Goal: Information Seeking & Learning: Check status

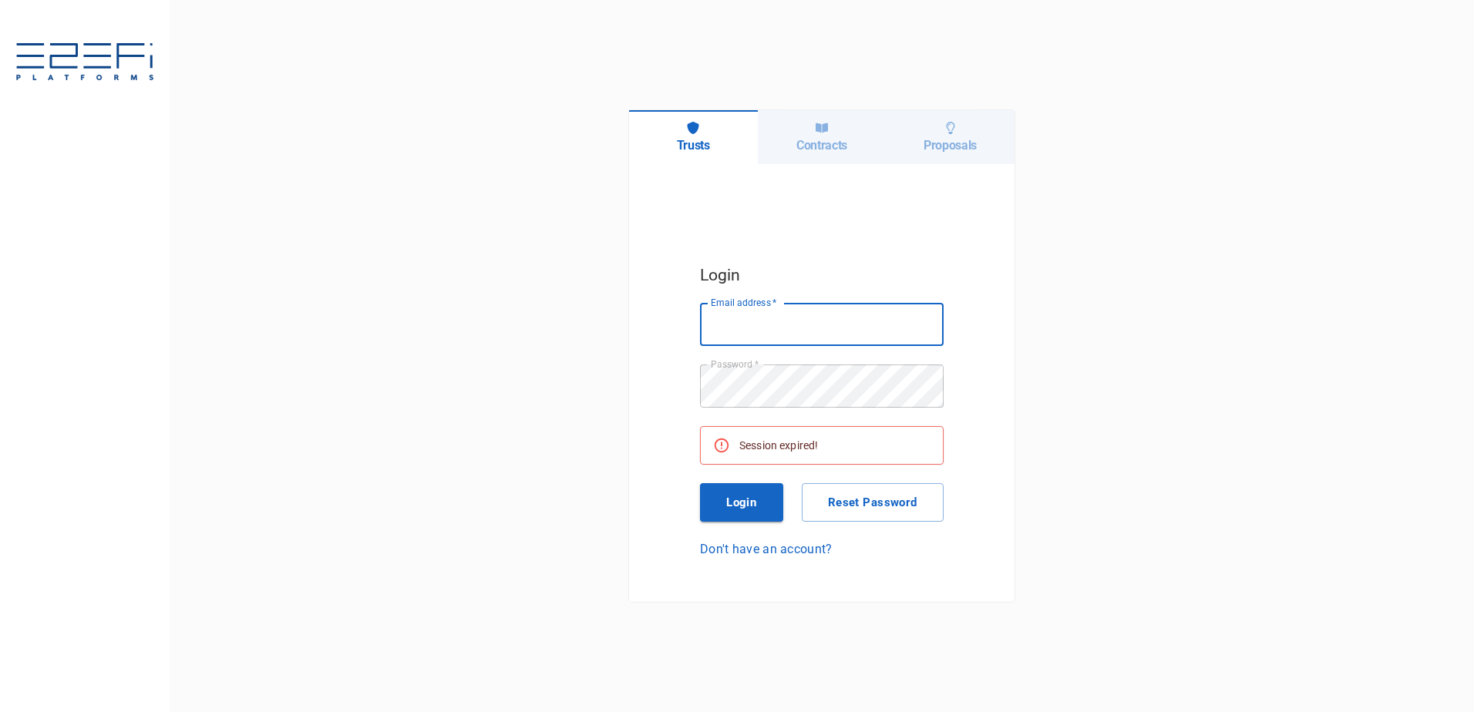
click at [829, 311] on input "Email address   *" at bounding box center [822, 324] width 244 height 43
type input "[PERSON_NAME][EMAIL_ADDRESS][DOMAIN_NAME]"
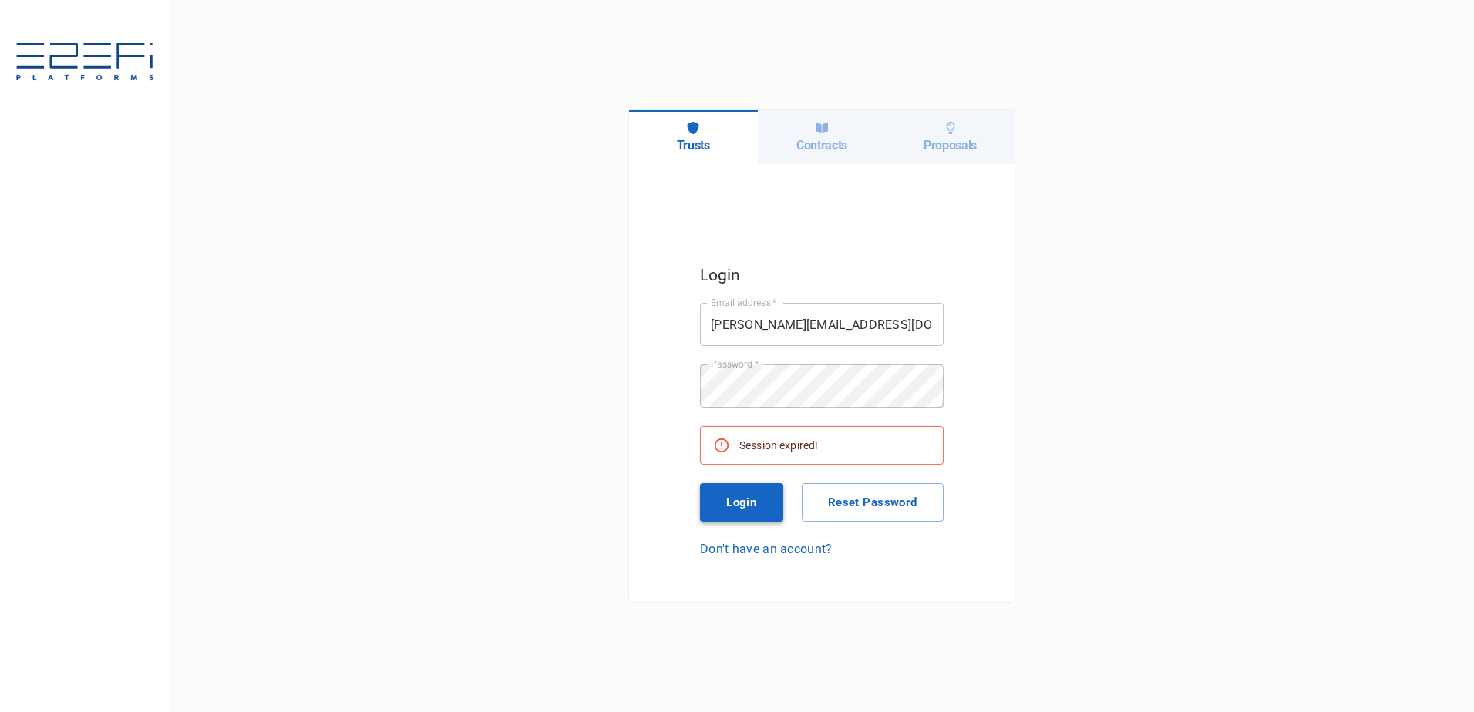
click at [732, 503] on button "Login" at bounding box center [741, 502] width 83 height 39
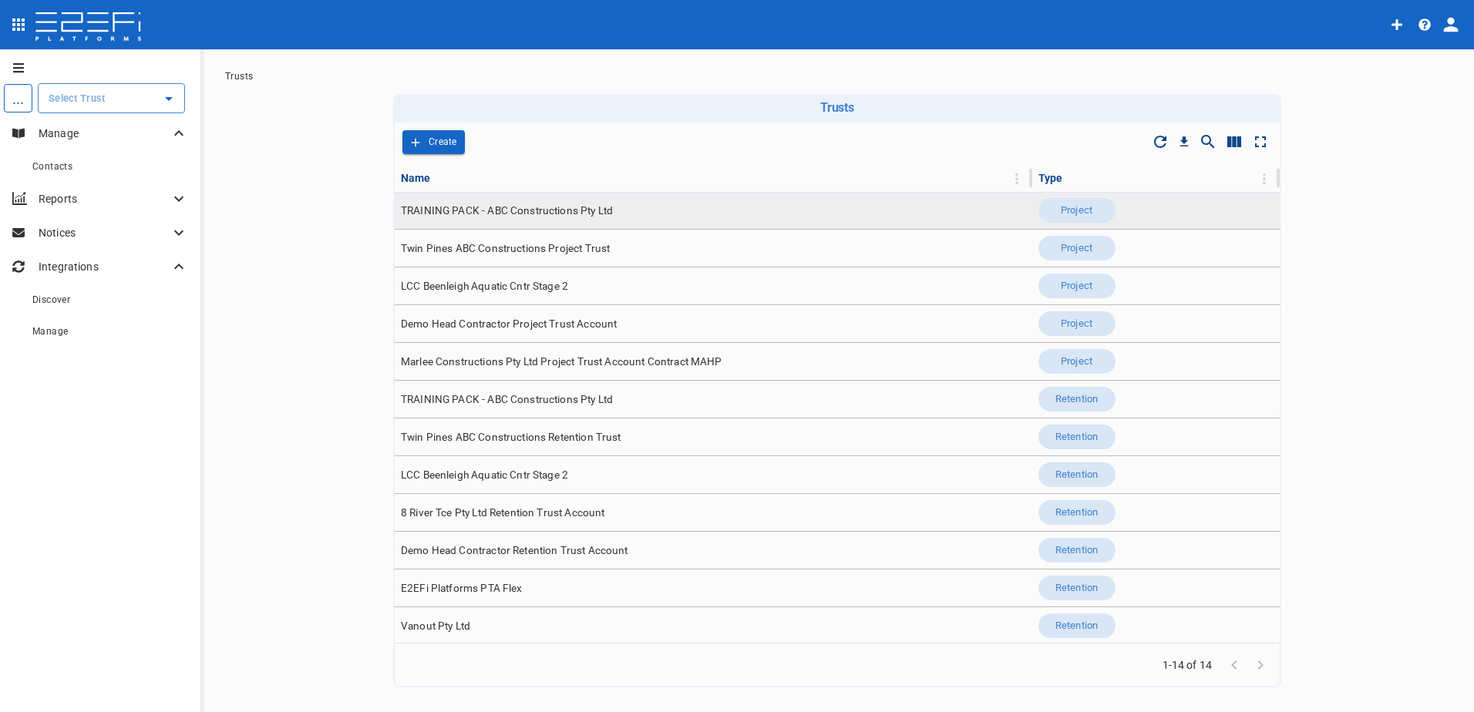
click at [489, 211] on span "TRAINING PACK - ABC Constructions Pty Ltd" at bounding box center [507, 210] width 212 height 15
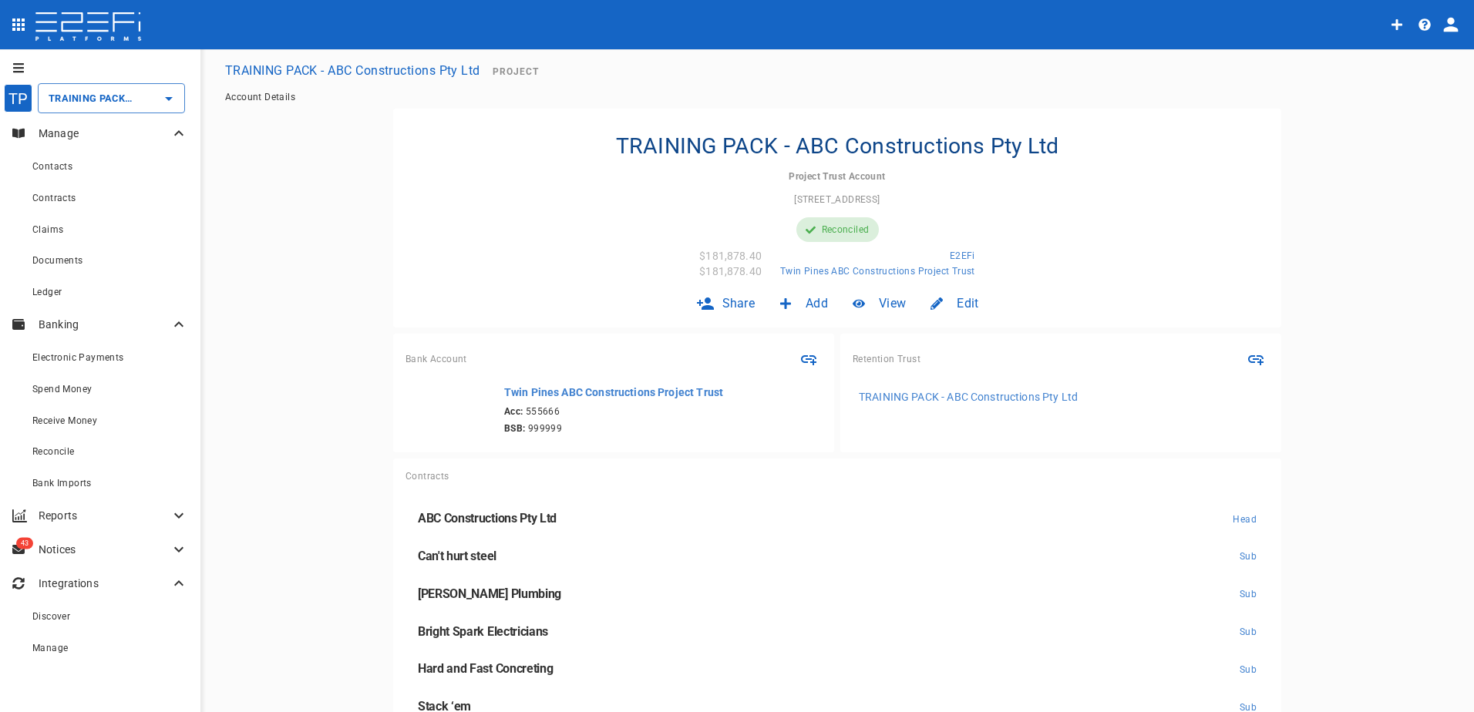
click at [64, 514] on p "Reports" at bounding box center [104, 515] width 131 height 15
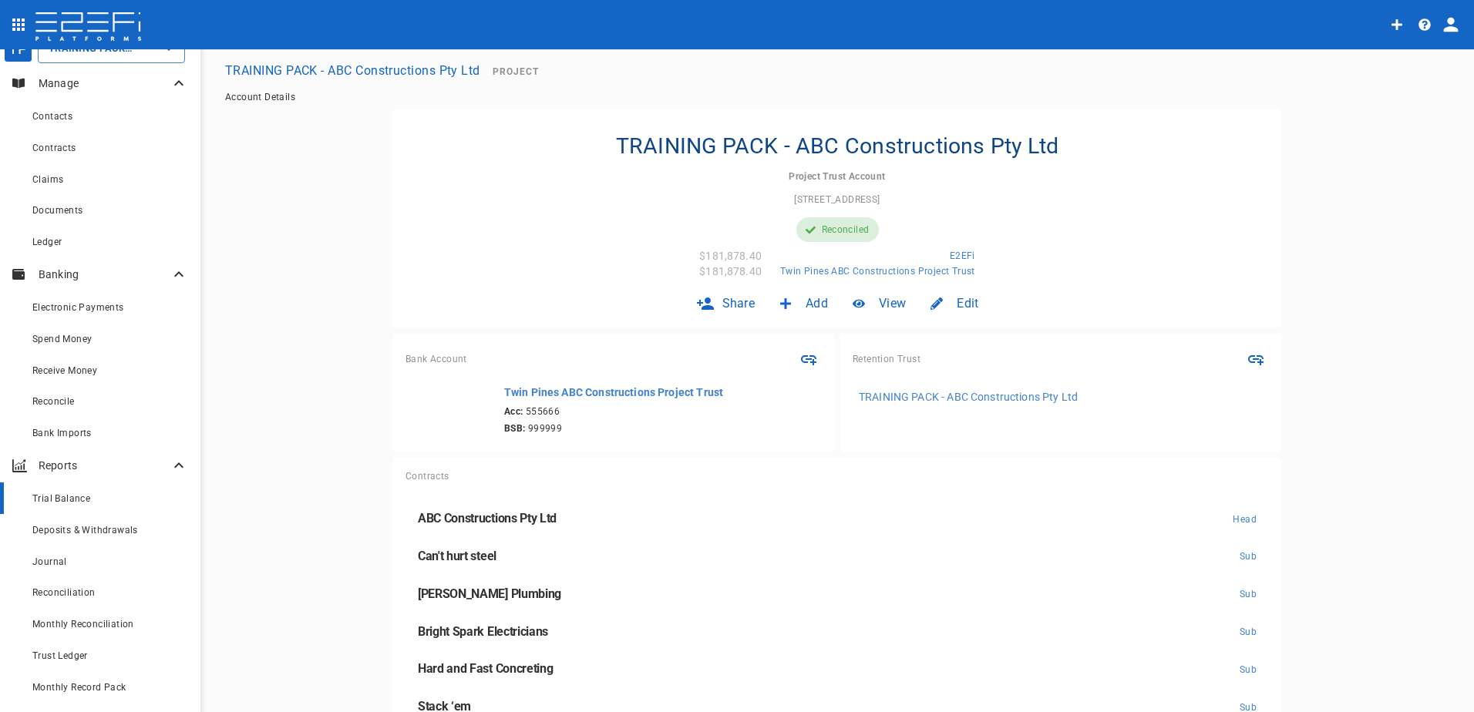
scroll to position [77, 0]
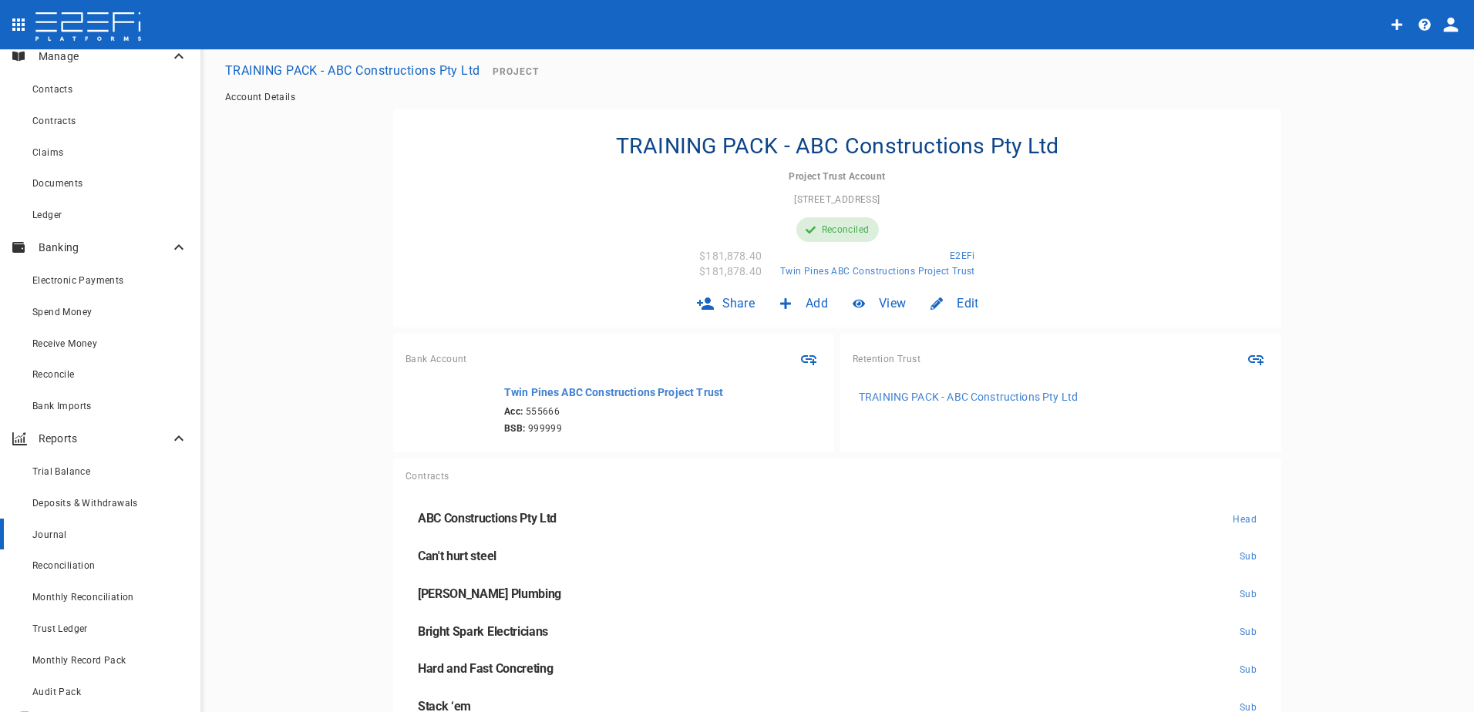
click at [49, 533] on span "Journal" at bounding box center [49, 535] width 35 height 11
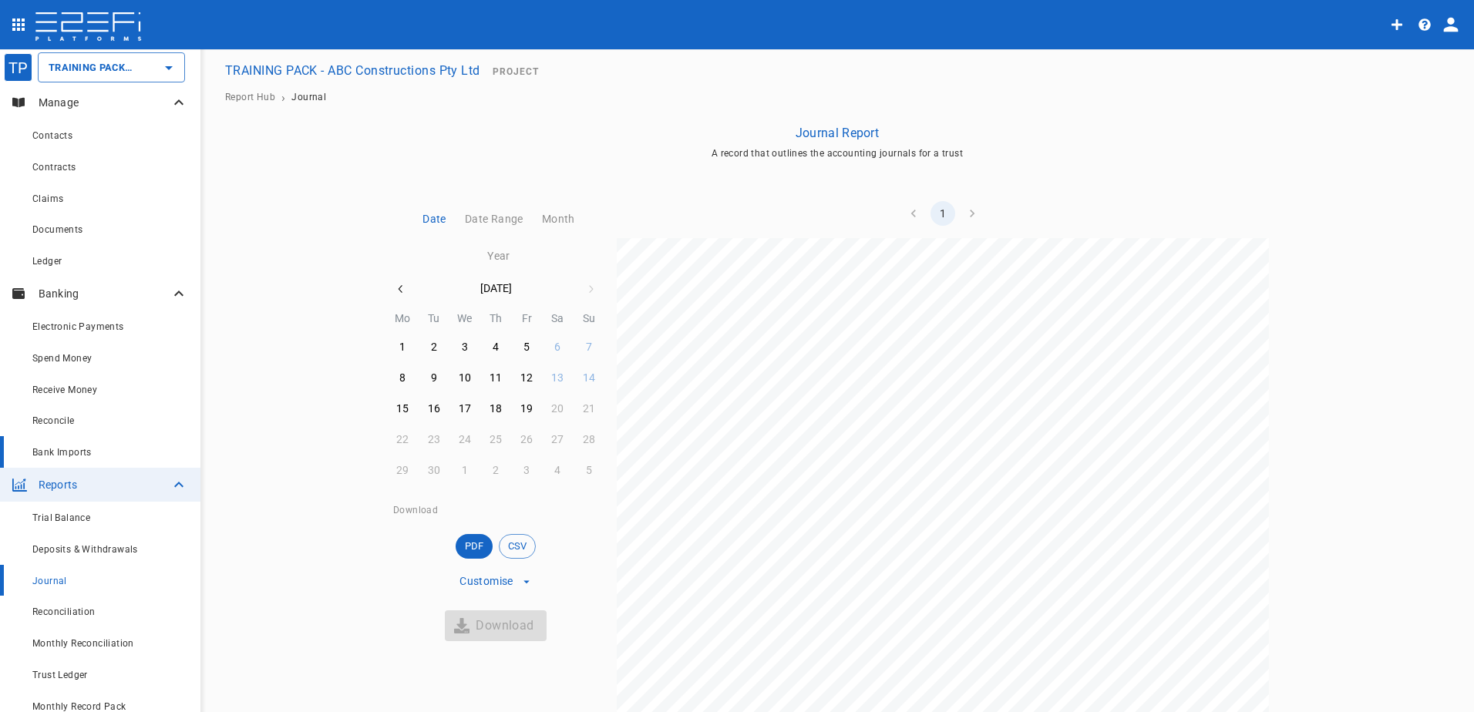
scroll to position [77, 0]
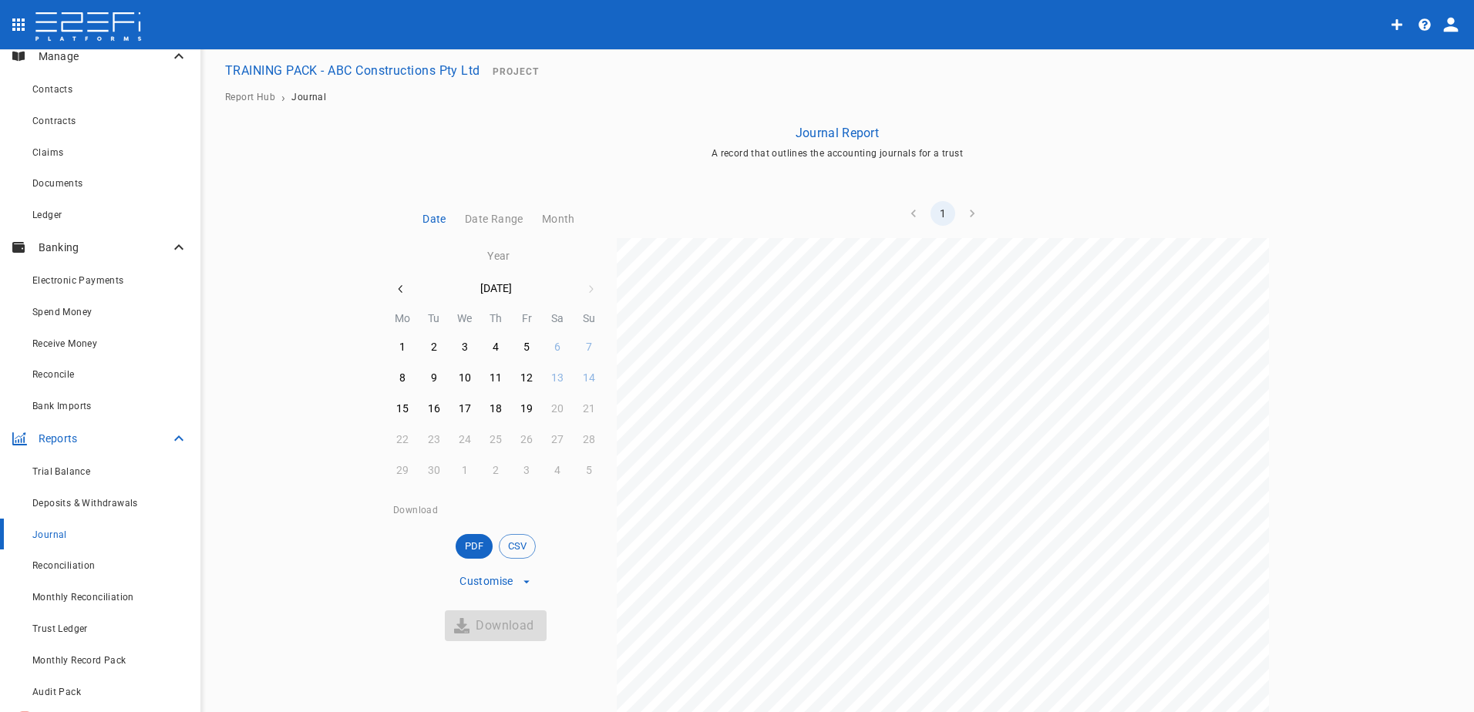
click at [58, 441] on p "Reports" at bounding box center [104, 438] width 131 height 15
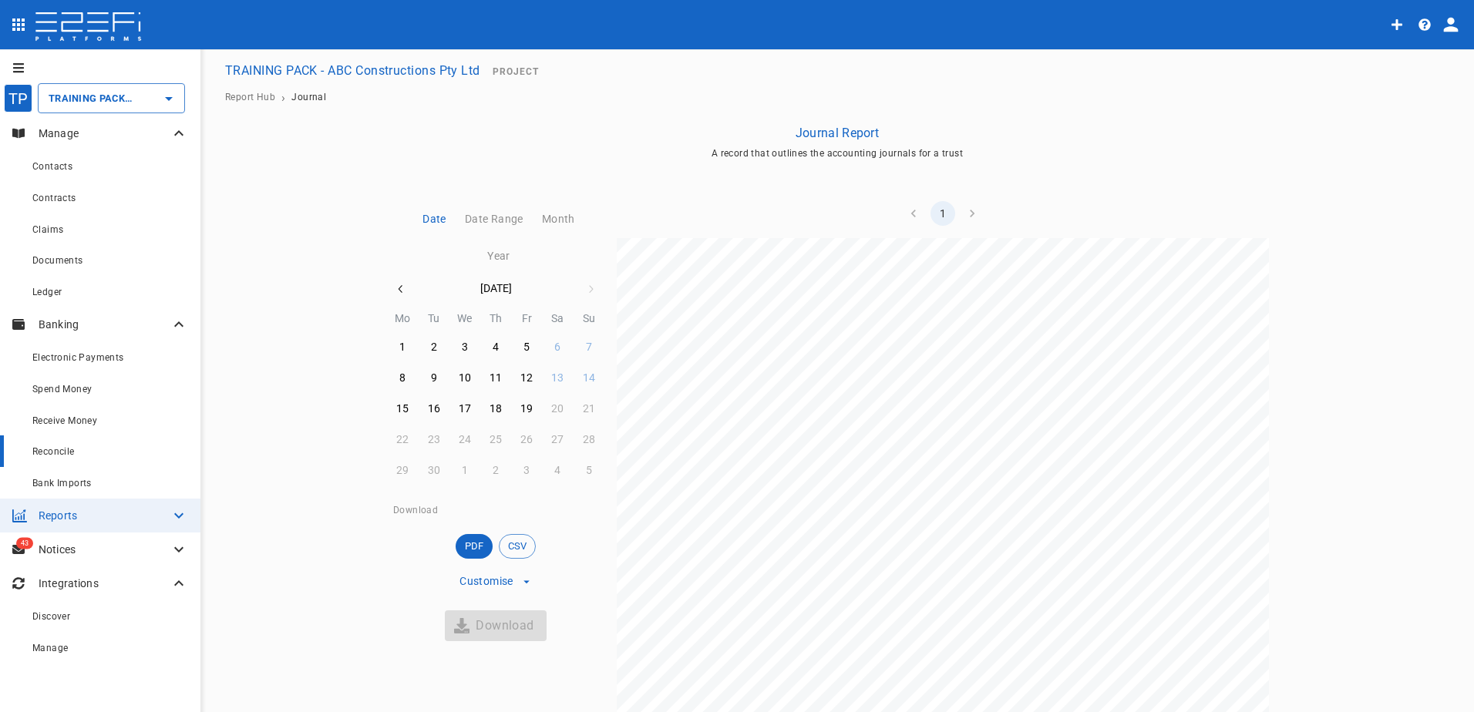
scroll to position [0, 0]
click at [56, 442] on div "Reconcile" at bounding box center [110, 451] width 156 height 19
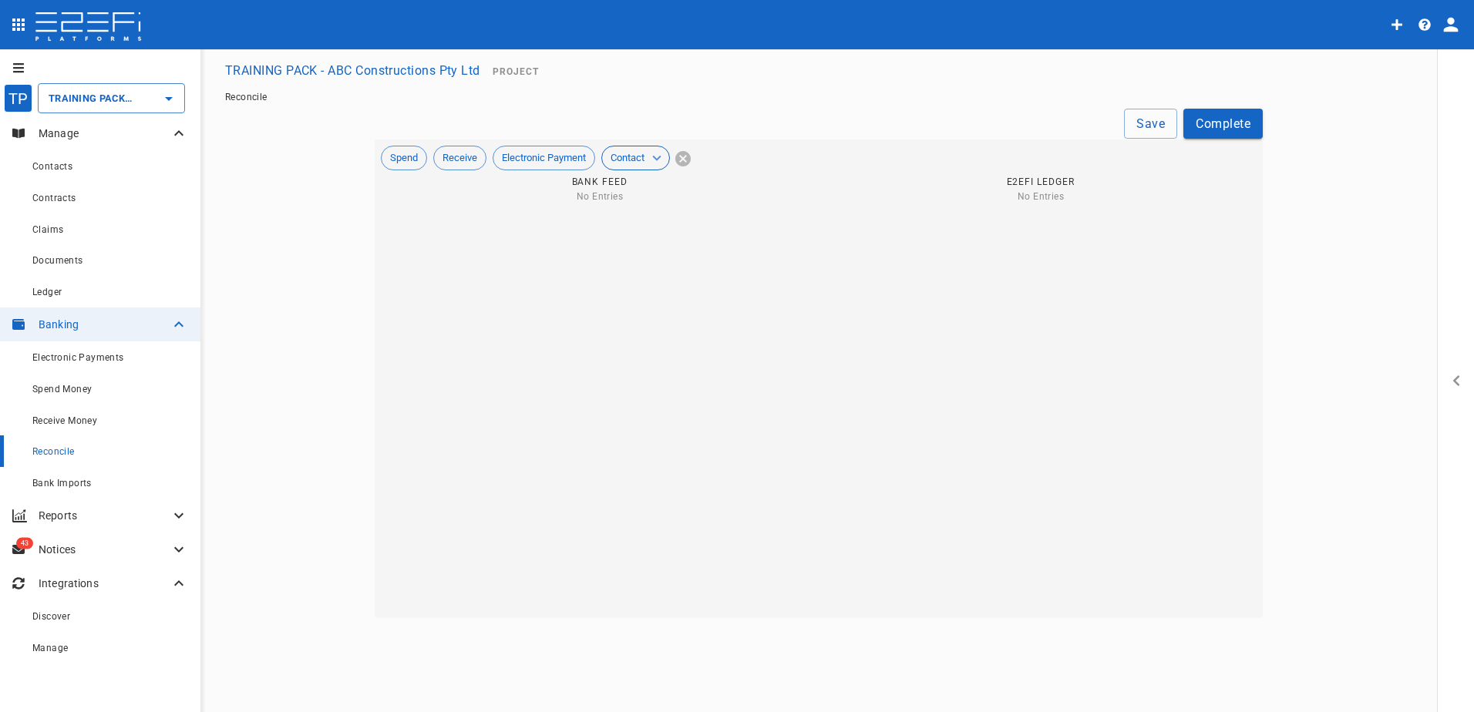
type input "[DATE]"
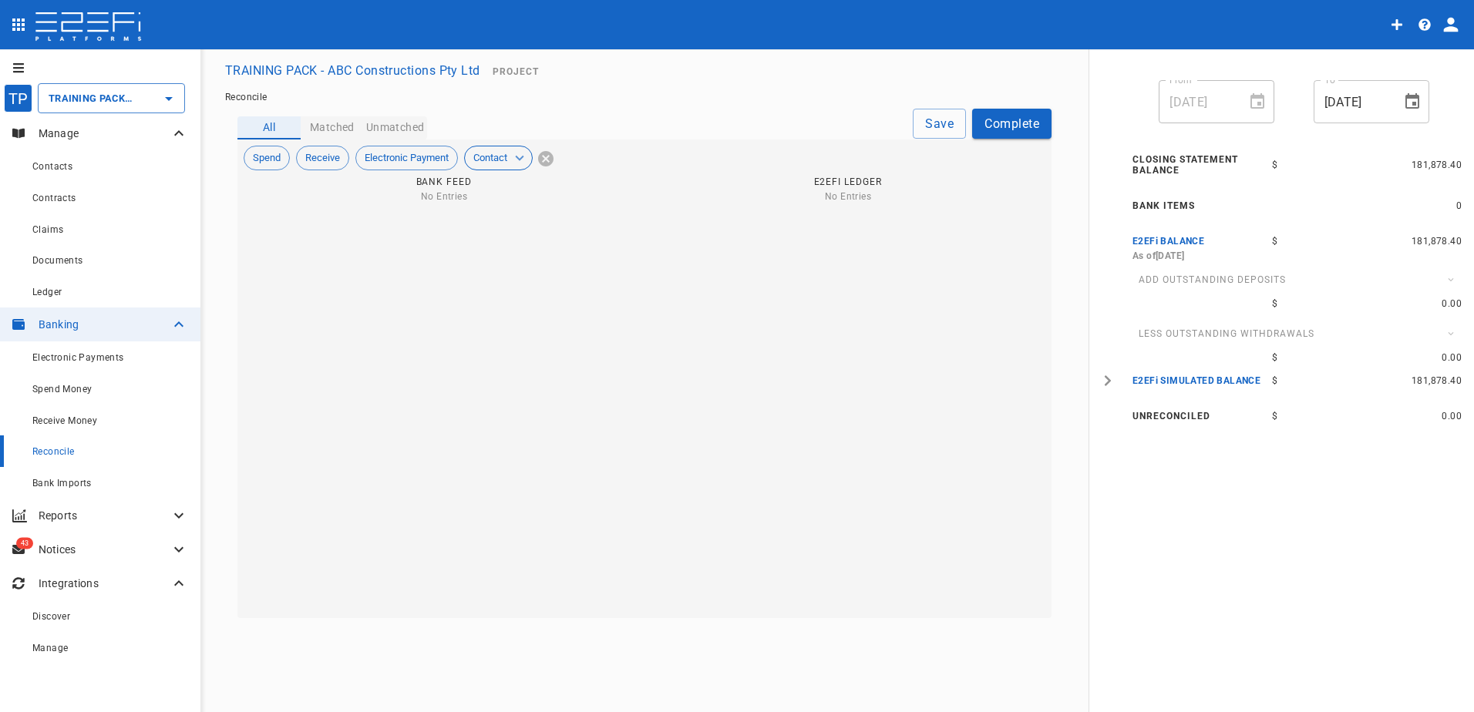
click at [53, 447] on span "Reconcile" at bounding box center [53, 451] width 42 height 11
click at [56, 516] on p "Reports" at bounding box center [104, 515] width 131 height 15
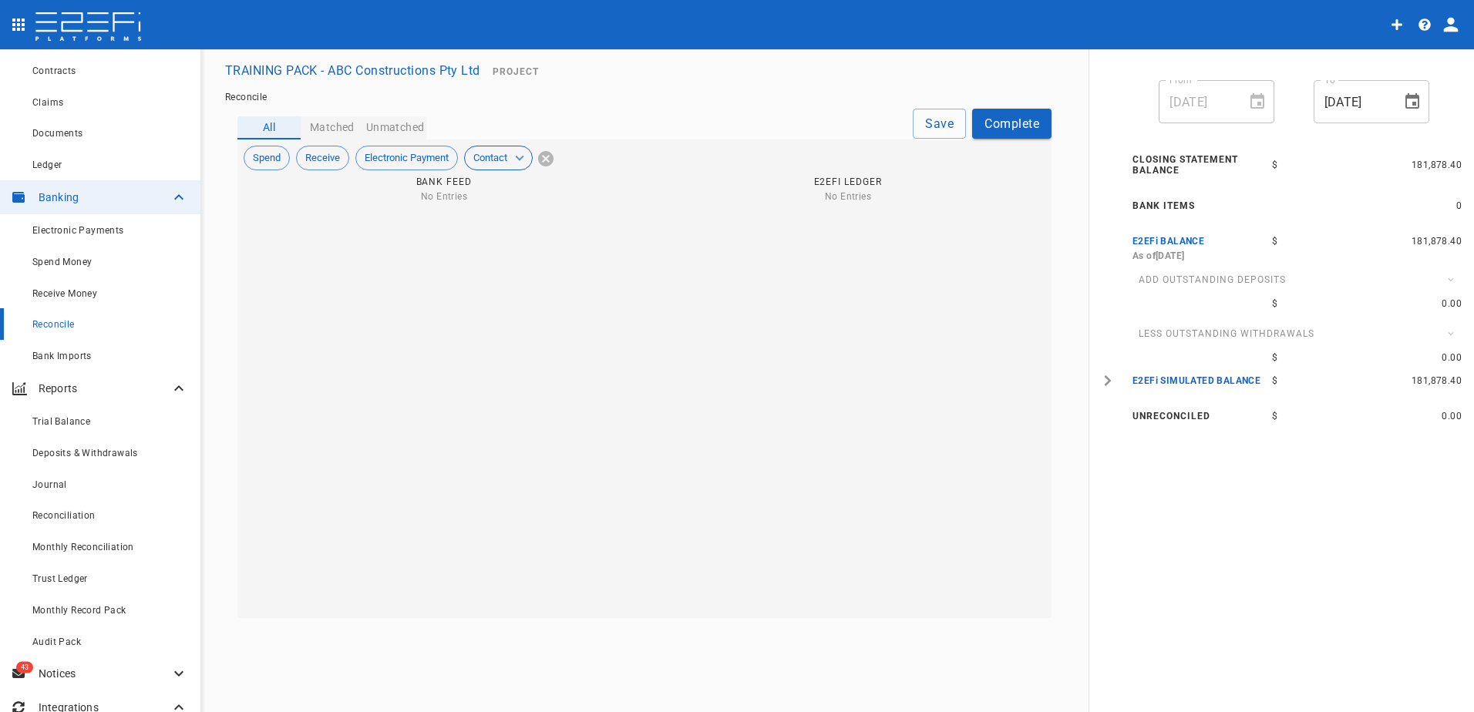
scroll to position [154, 0]
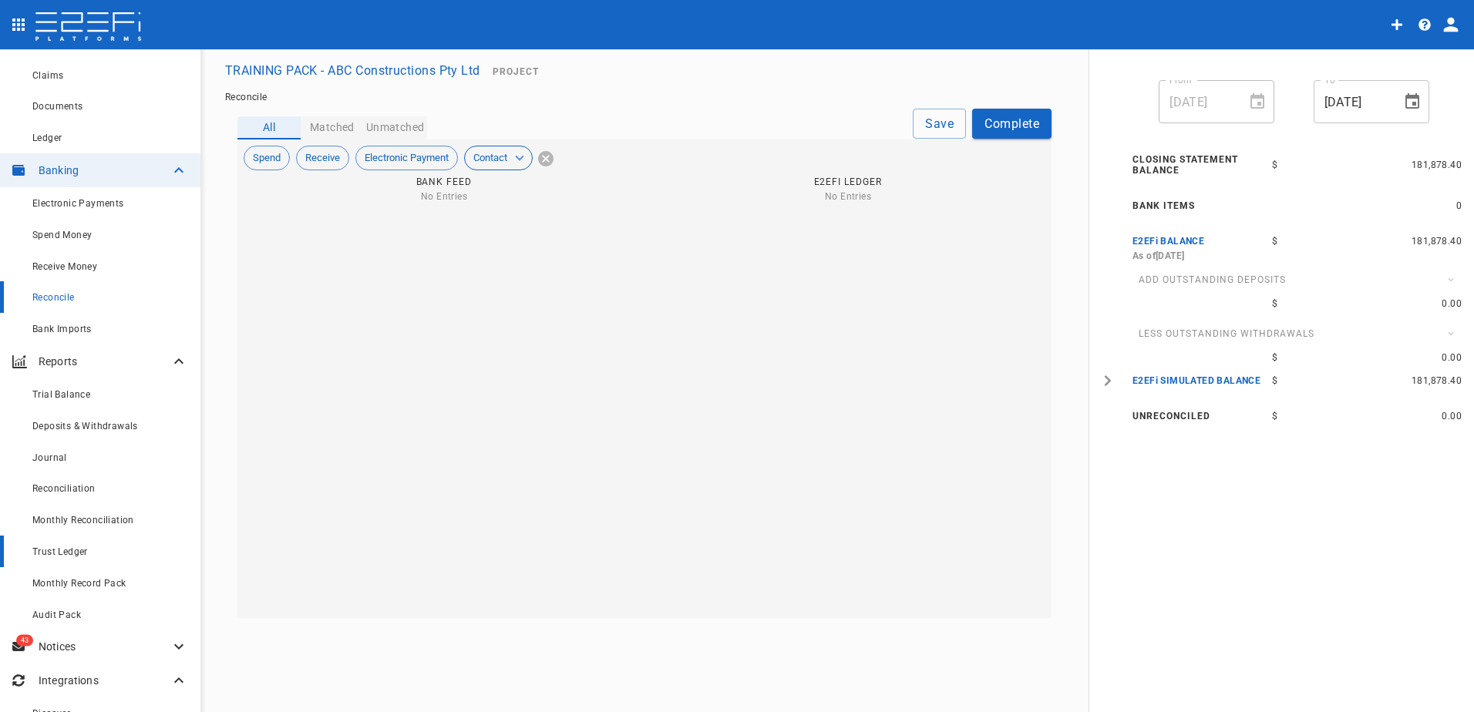
click at [70, 547] on span "Trust Ledger" at bounding box center [59, 551] width 55 height 11
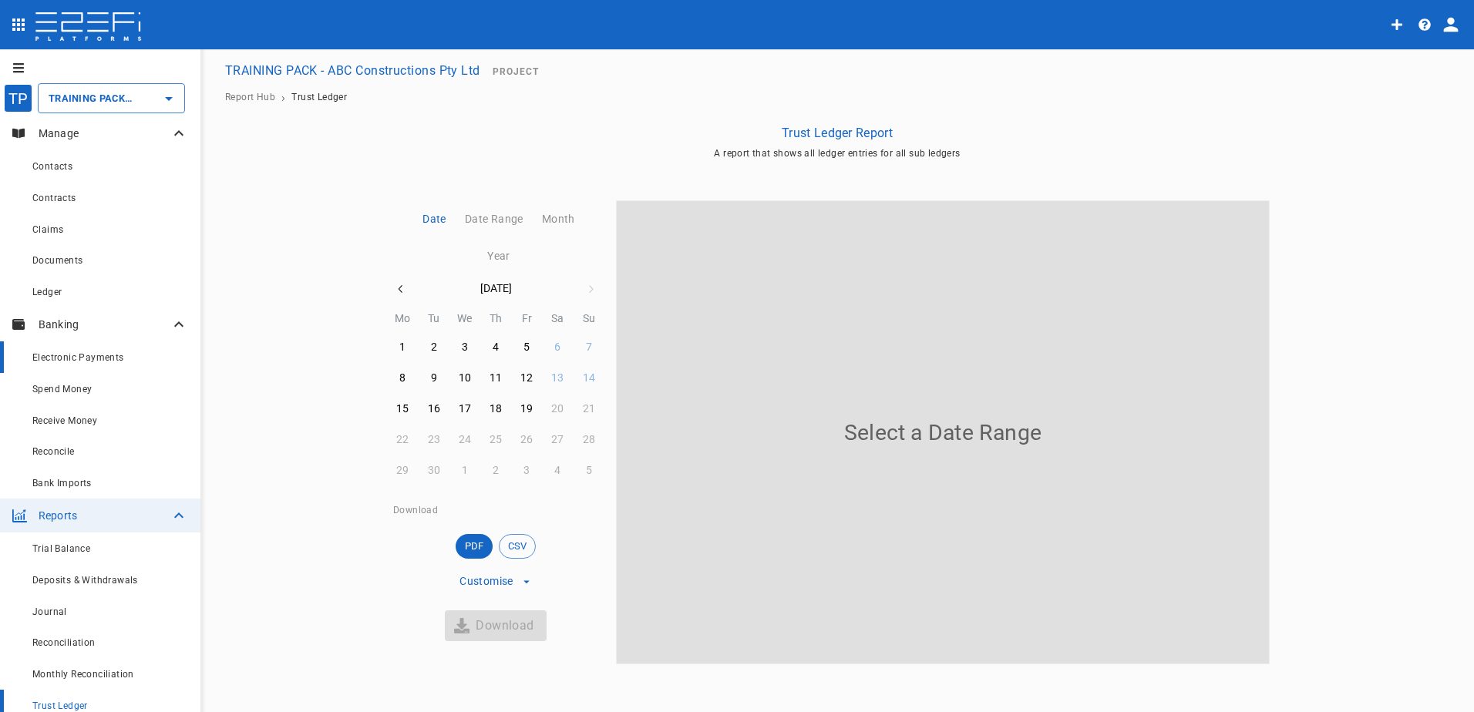
type input "TRAINING PACK - ABC Constructions Pty Ltd"
click at [483, 212] on button "Date Range" at bounding box center [490, 219] width 77 height 37
click at [499, 216] on button "Date Range" at bounding box center [490, 219] width 77 height 37
click at [405, 280] on button "button" at bounding box center [401, 289] width 28 height 28
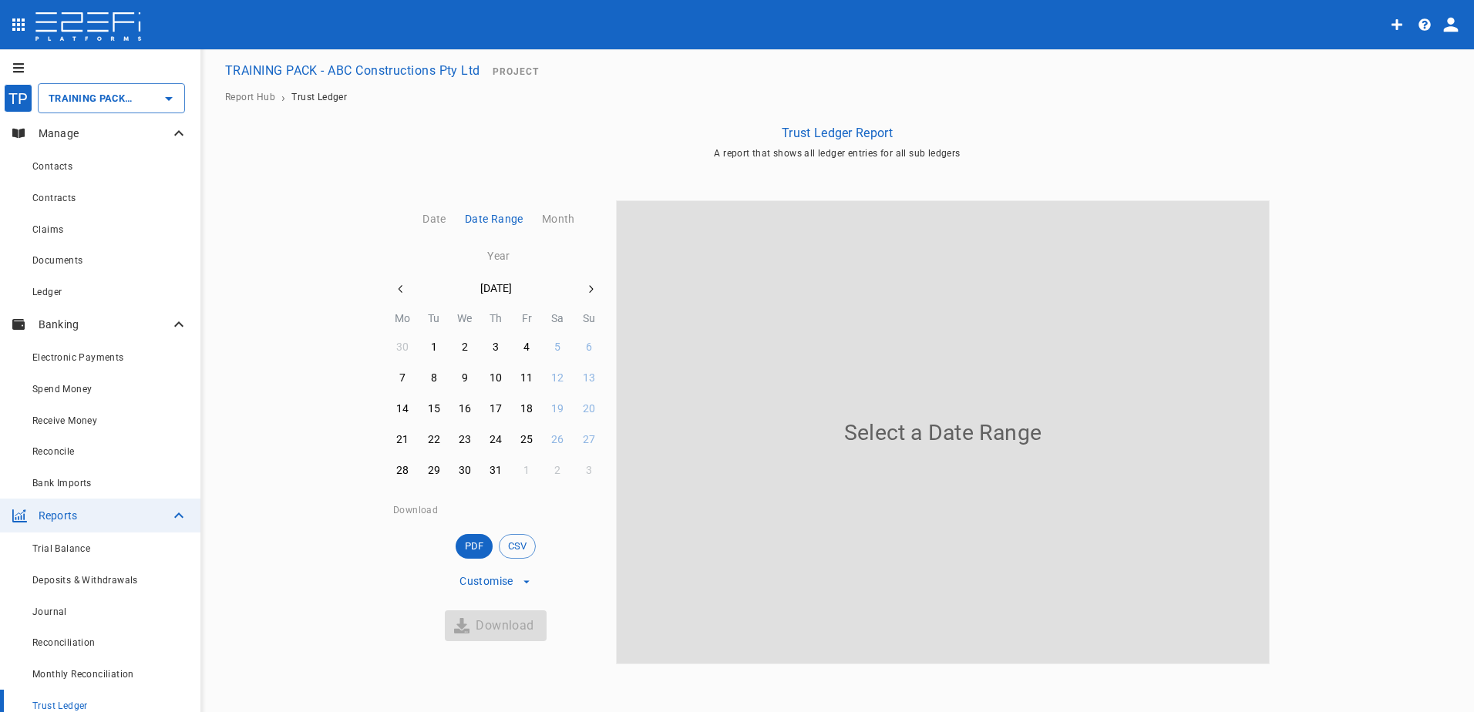
click at [402, 287] on icon "button" at bounding box center [401, 289] width 12 height 12
click at [401, 288] on icon "button" at bounding box center [401, 289] width 12 height 12
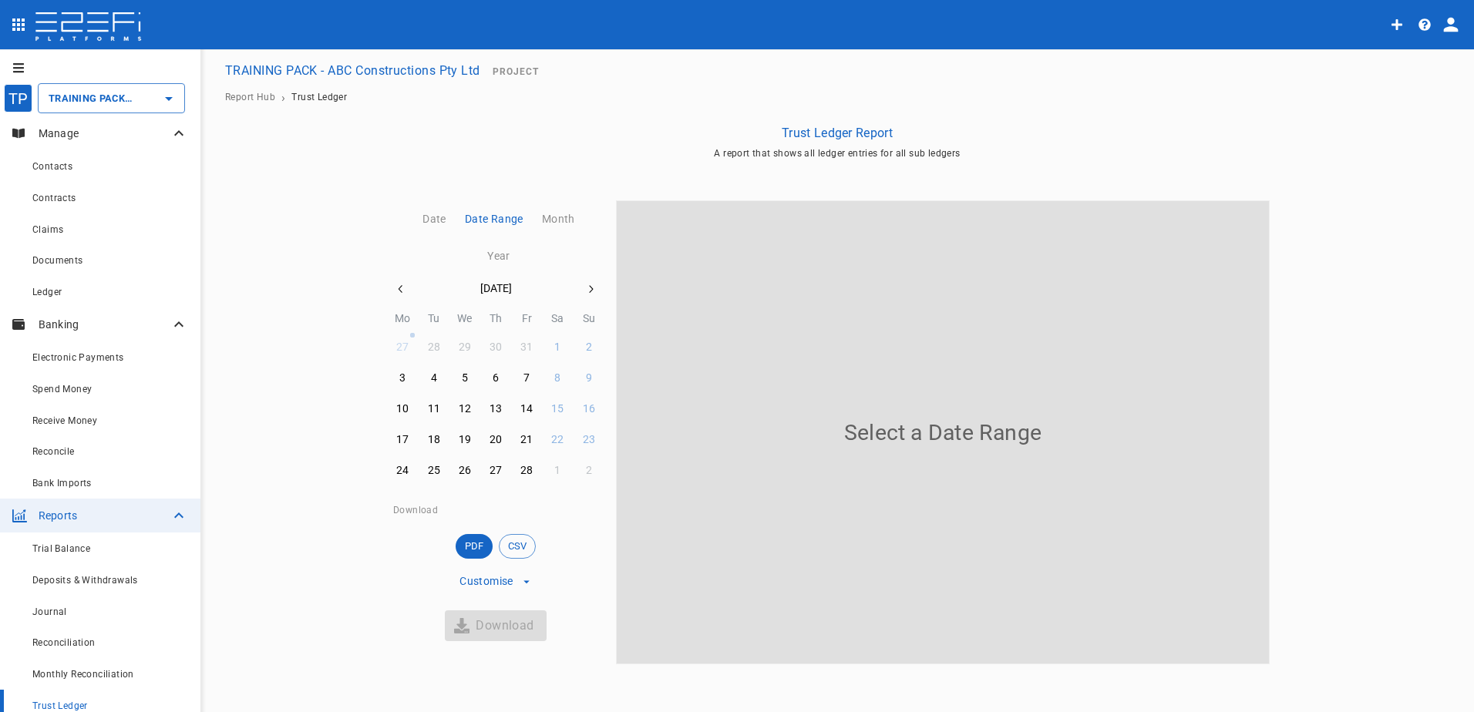
click at [589, 289] on icon "button" at bounding box center [590, 289] width 12 height 12
click at [402, 288] on icon "button" at bounding box center [401, 289] width 12 height 12
click at [403, 290] on icon "button" at bounding box center [401, 289] width 12 height 12
click at [476, 544] on span "PDF" at bounding box center [474, 546] width 37 height 15
click at [455, 362] on button "1" at bounding box center [464, 347] width 30 height 30
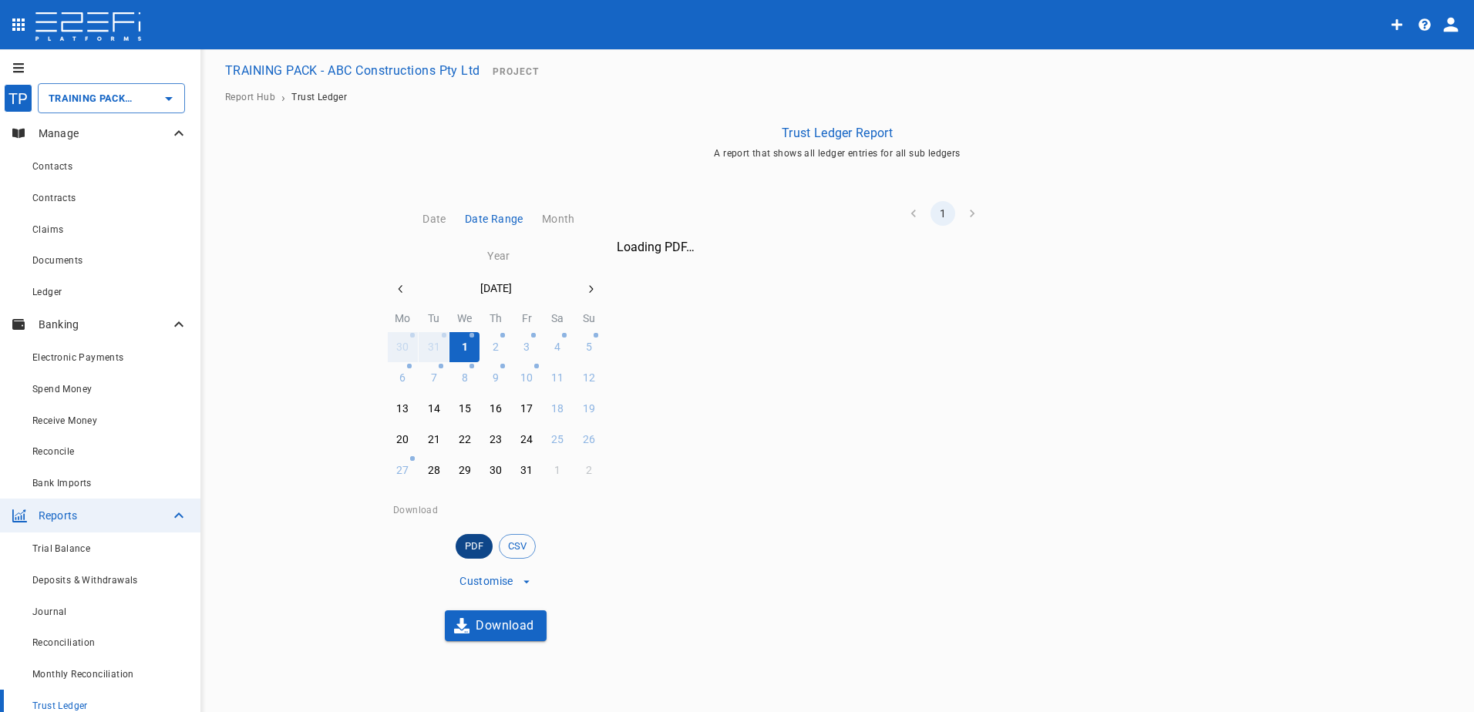
click at [463, 549] on span "PDF" at bounding box center [474, 546] width 37 height 15
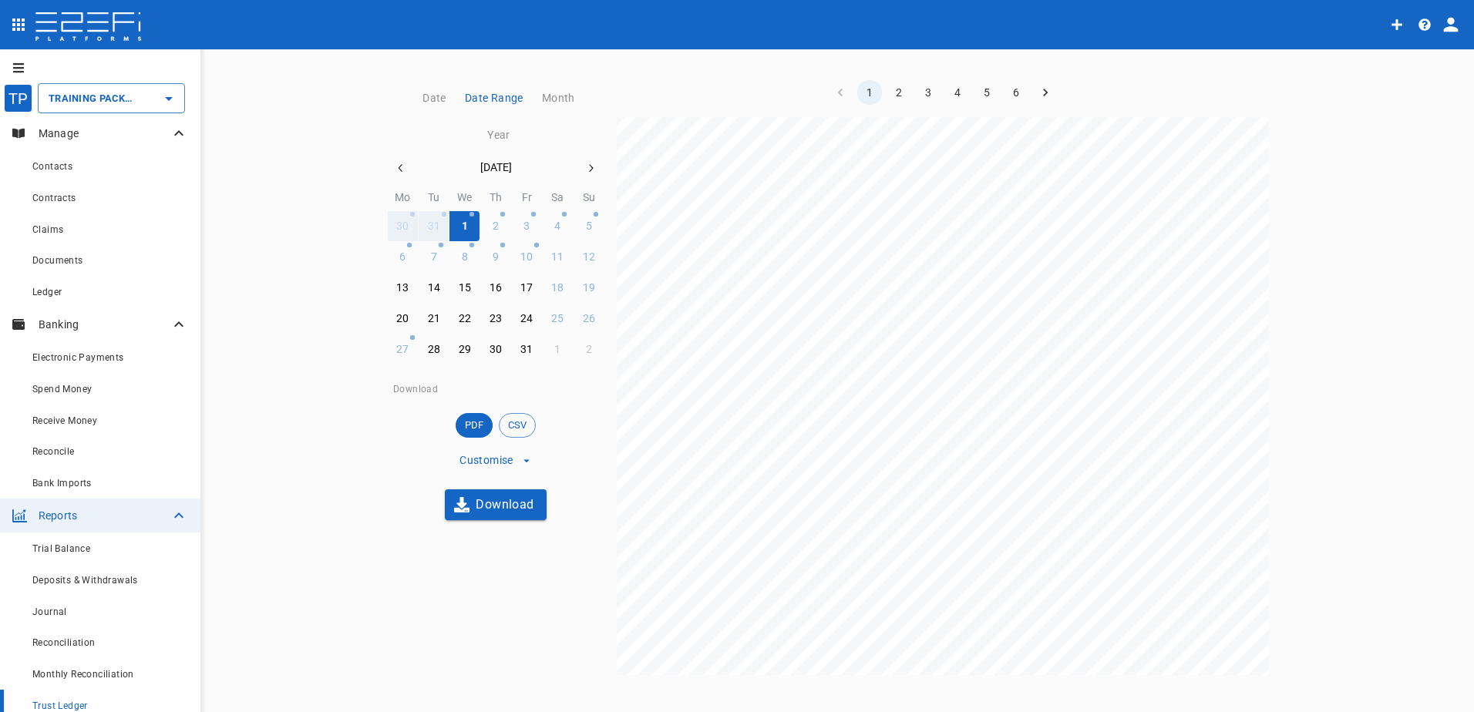
scroll to position [133, 0]
click at [72, 546] on span "Trial Balance" at bounding box center [61, 548] width 58 height 11
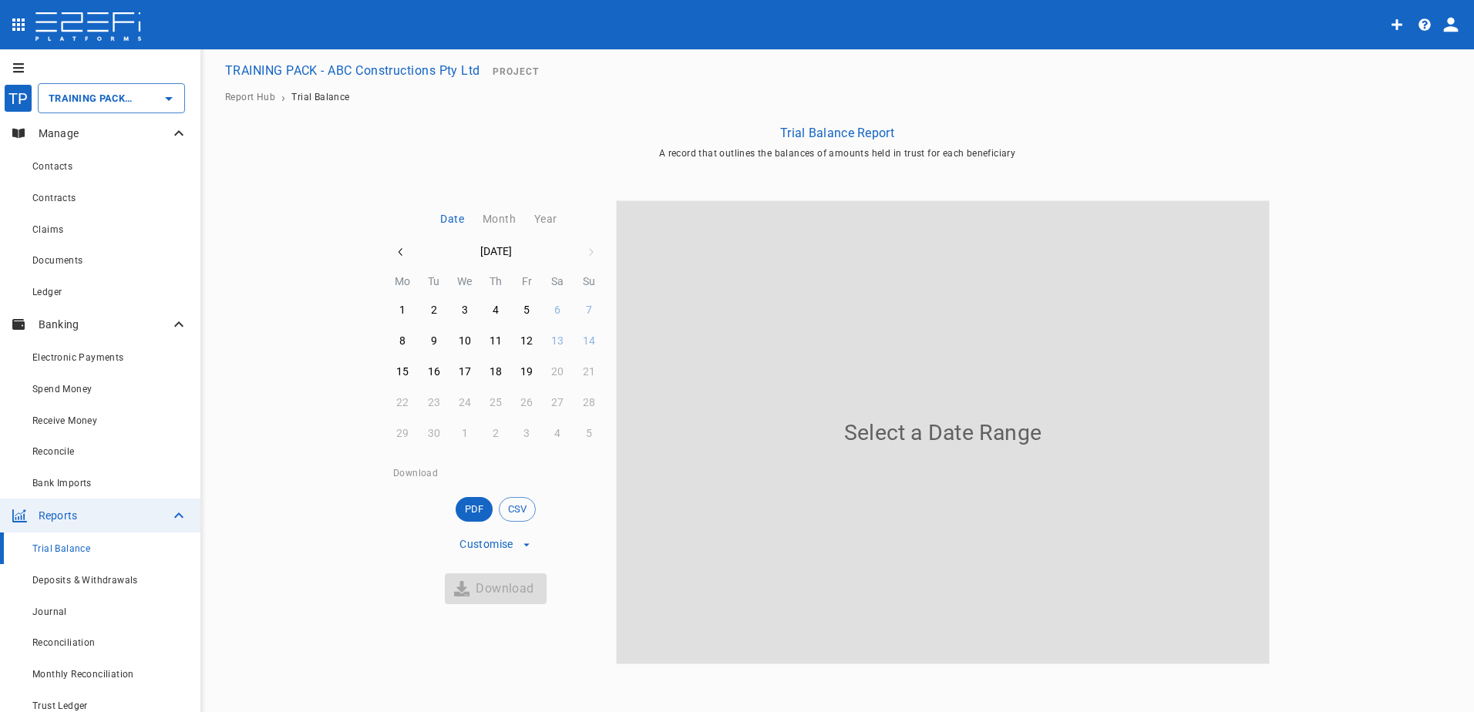
click at [499, 218] on button "Month" at bounding box center [496, 219] width 52 height 37
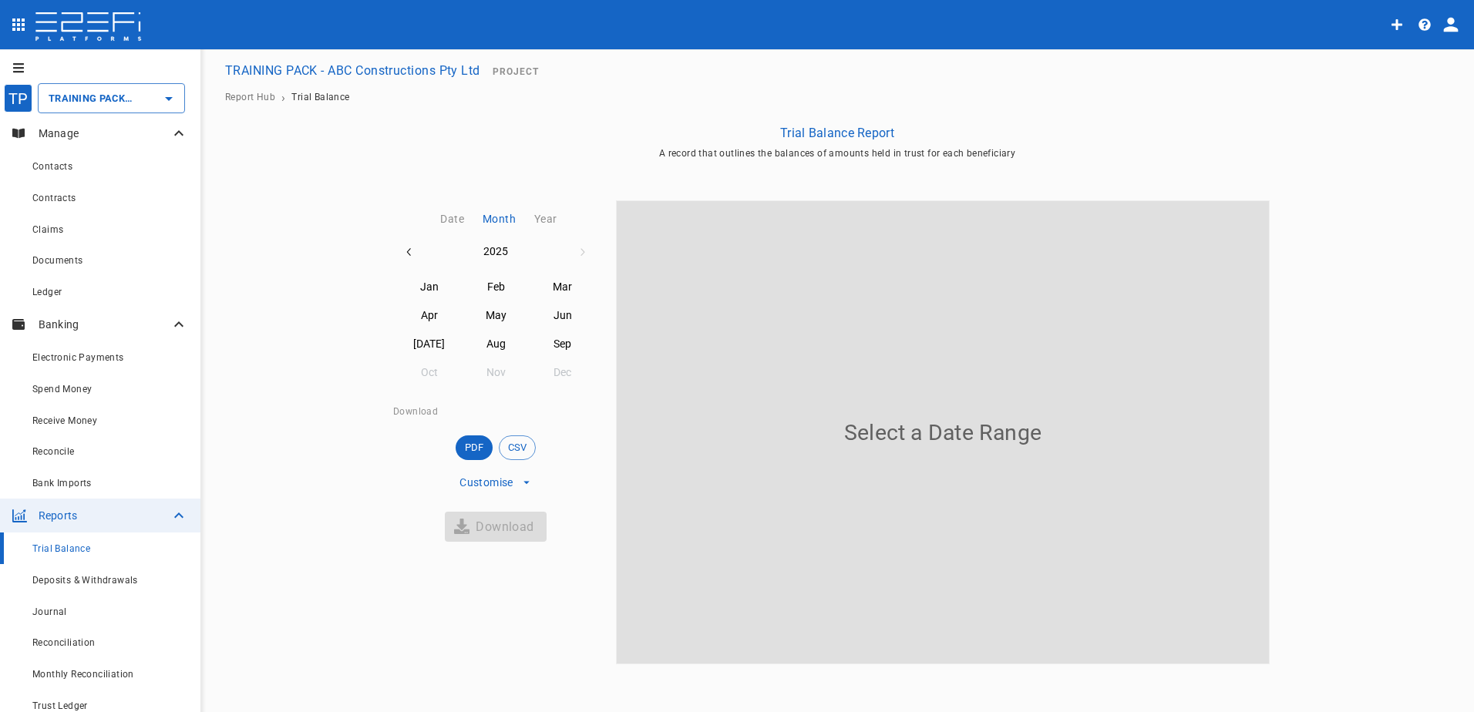
click at [536, 220] on button "Year" at bounding box center [543, 219] width 42 height 37
click at [433, 321] on button "2023" at bounding box center [429, 316] width 66 height 28
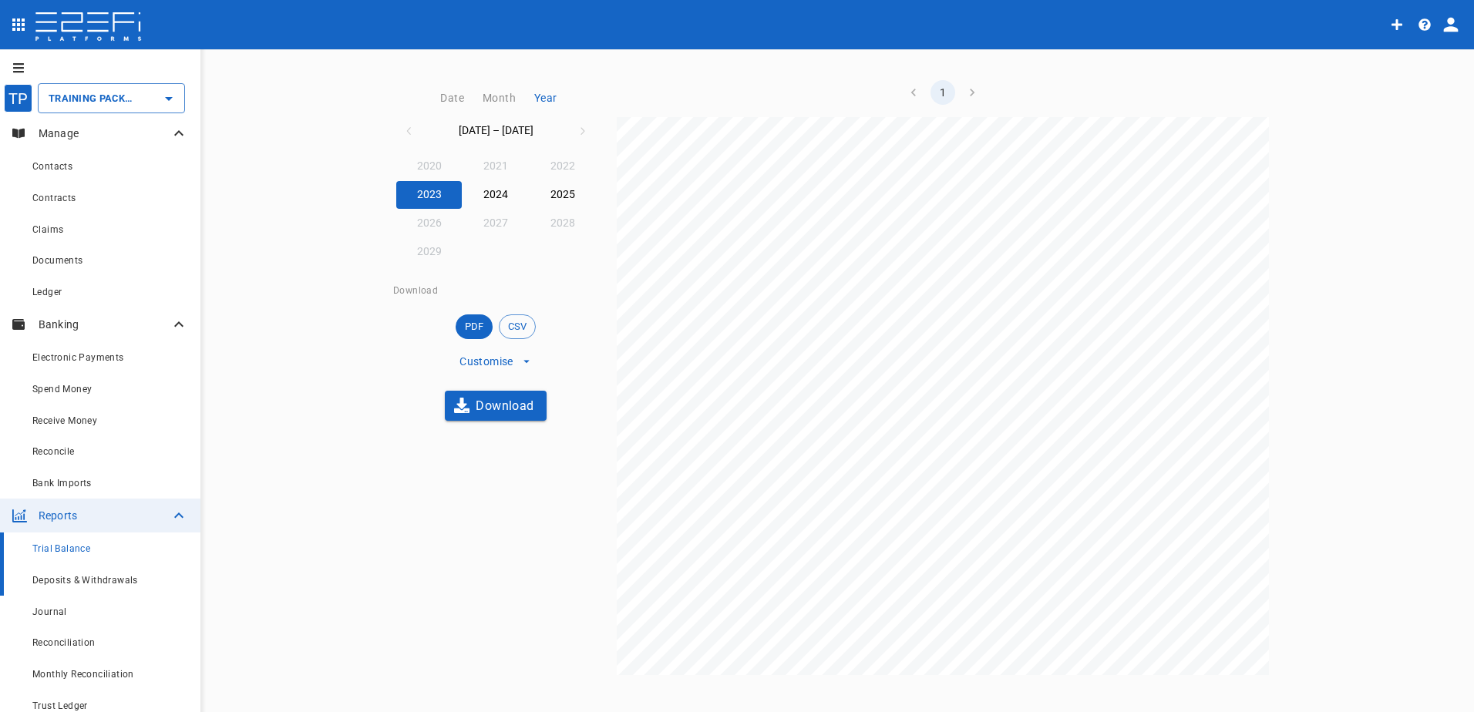
click at [66, 583] on span "Deposits & Withdrawals" at bounding box center [85, 580] width 106 height 11
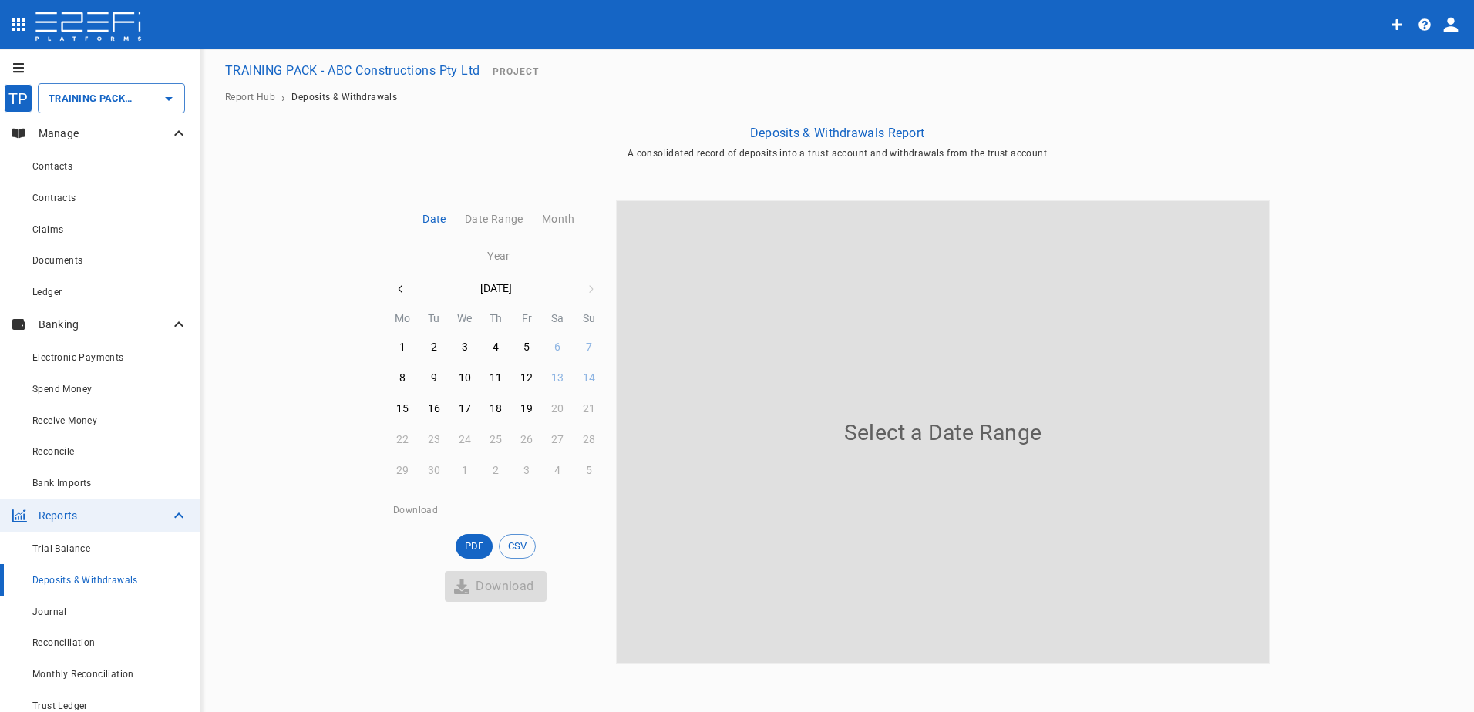
click at [497, 252] on button "Year" at bounding box center [496, 256] width 42 height 37
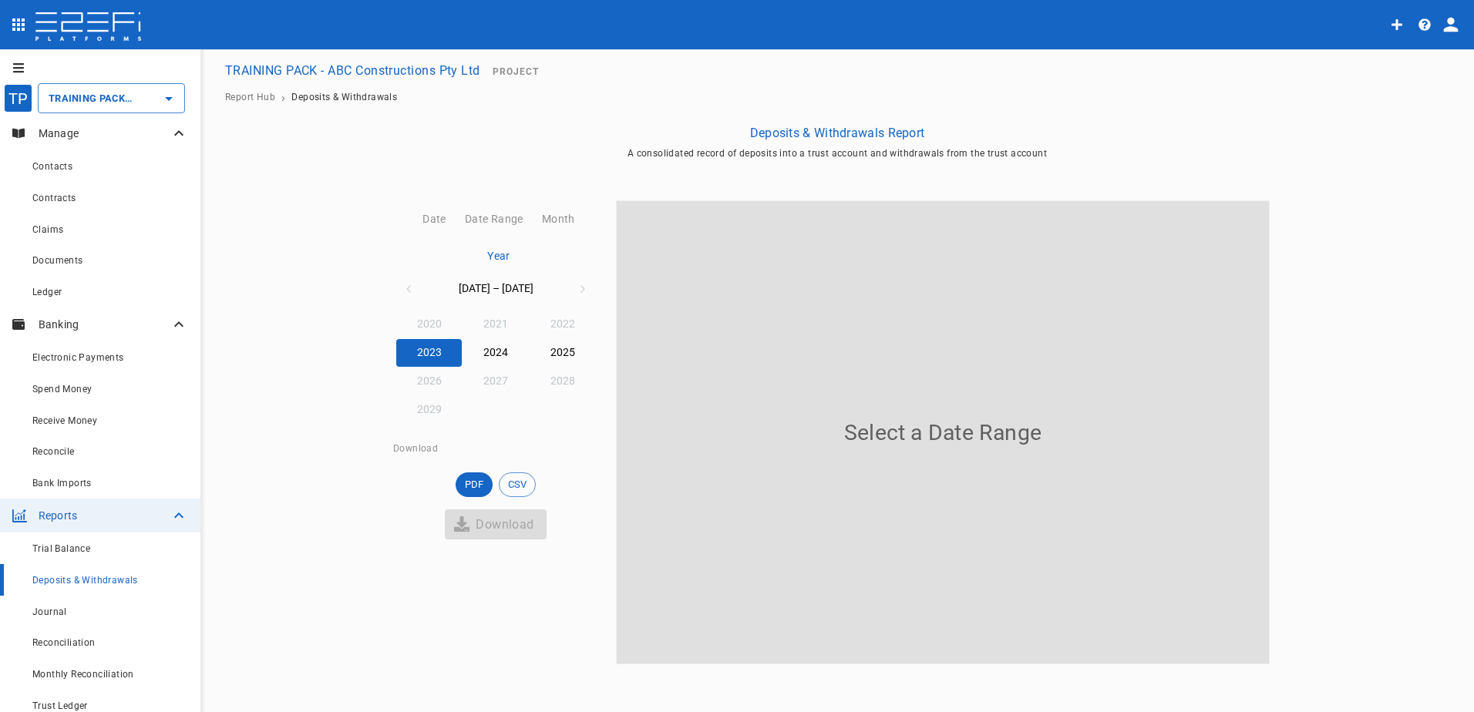
click at [439, 348] on button "2023" at bounding box center [429, 353] width 66 height 28
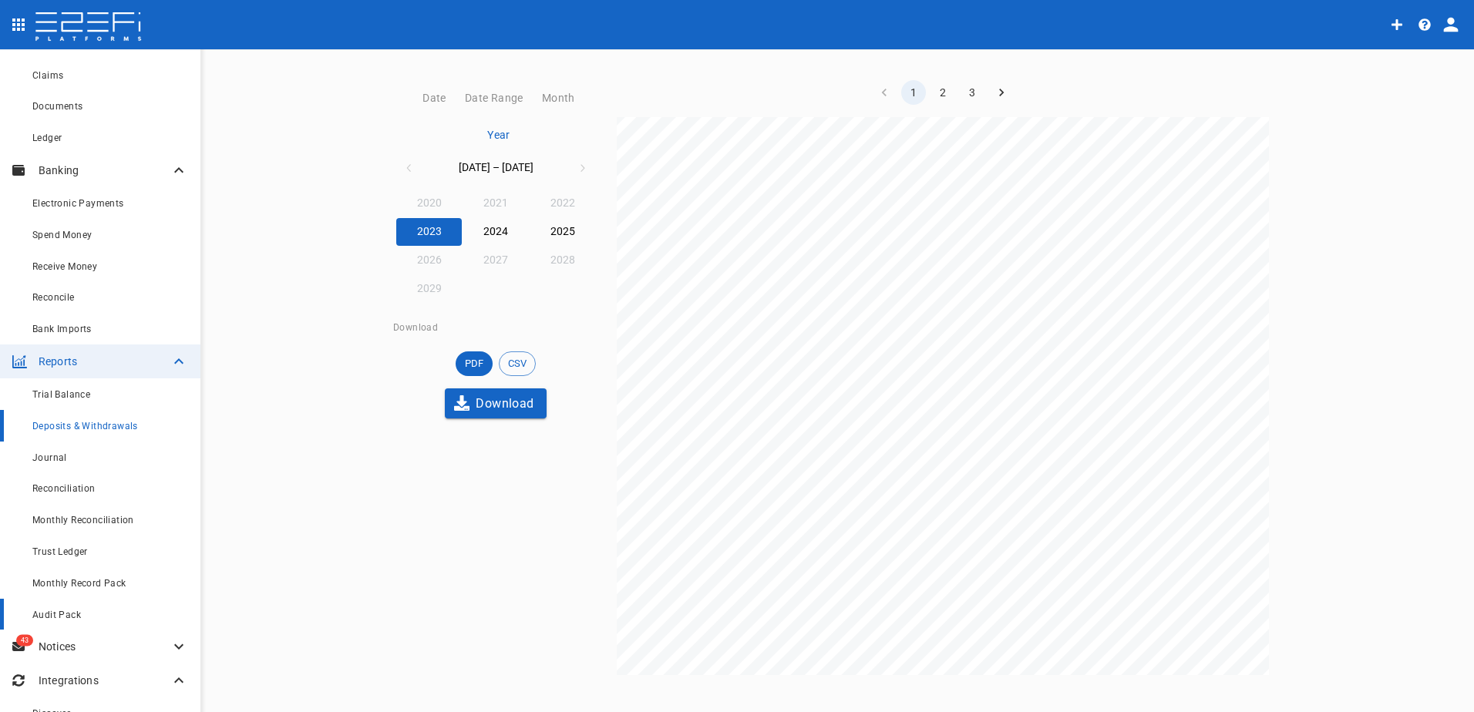
scroll to position [209, 0]
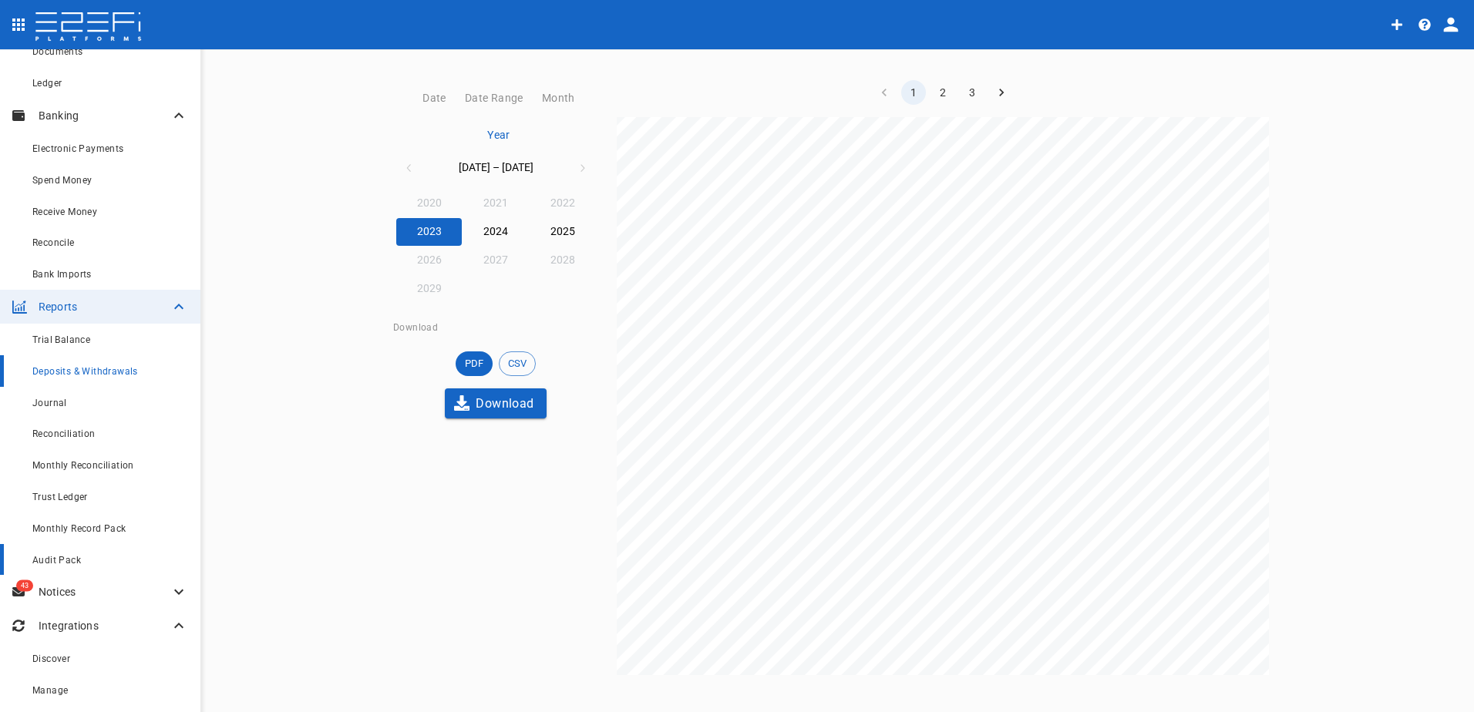
click at [62, 558] on span "Audit Pack" at bounding box center [56, 560] width 49 height 11
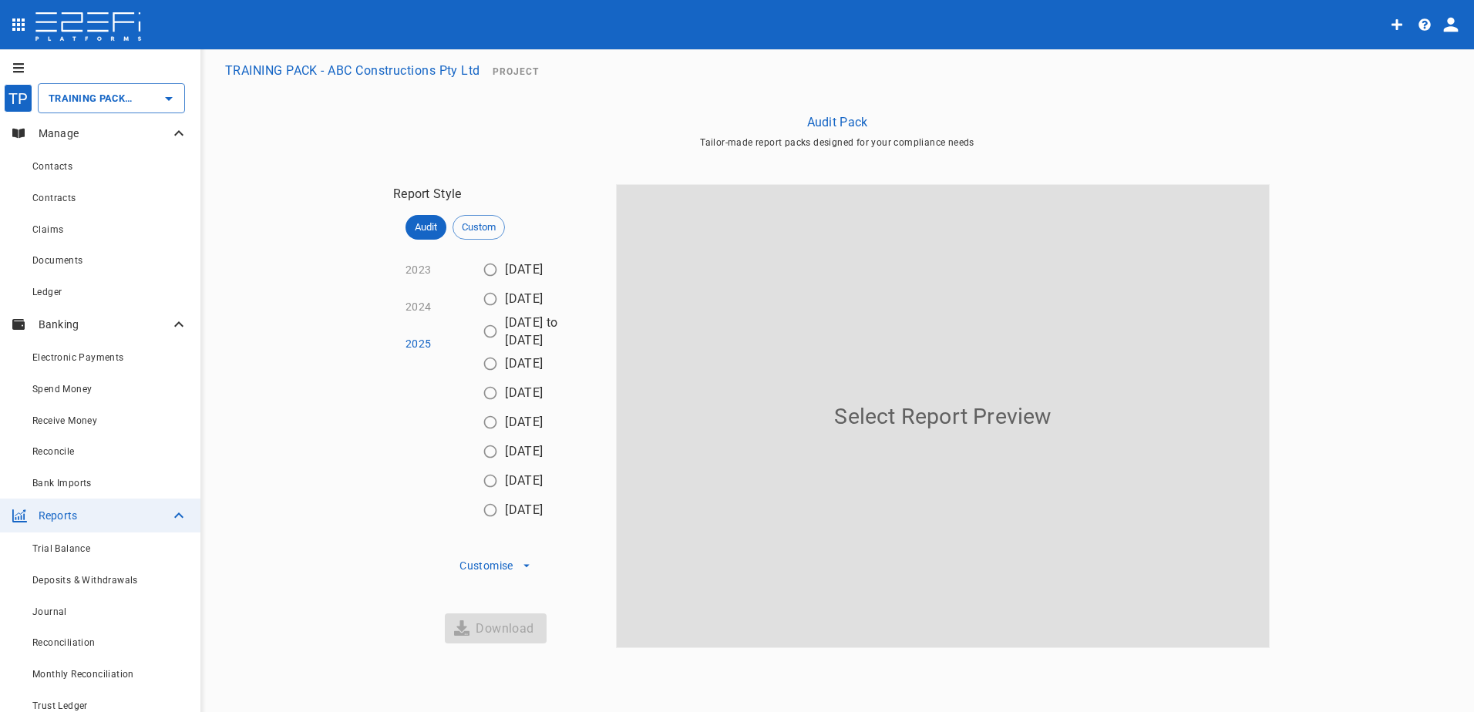
type input "TRAINING PACK - ABC Constructions Pty Ltd"
click at [67, 266] on span "Documents" at bounding box center [57, 260] width 51 height 11
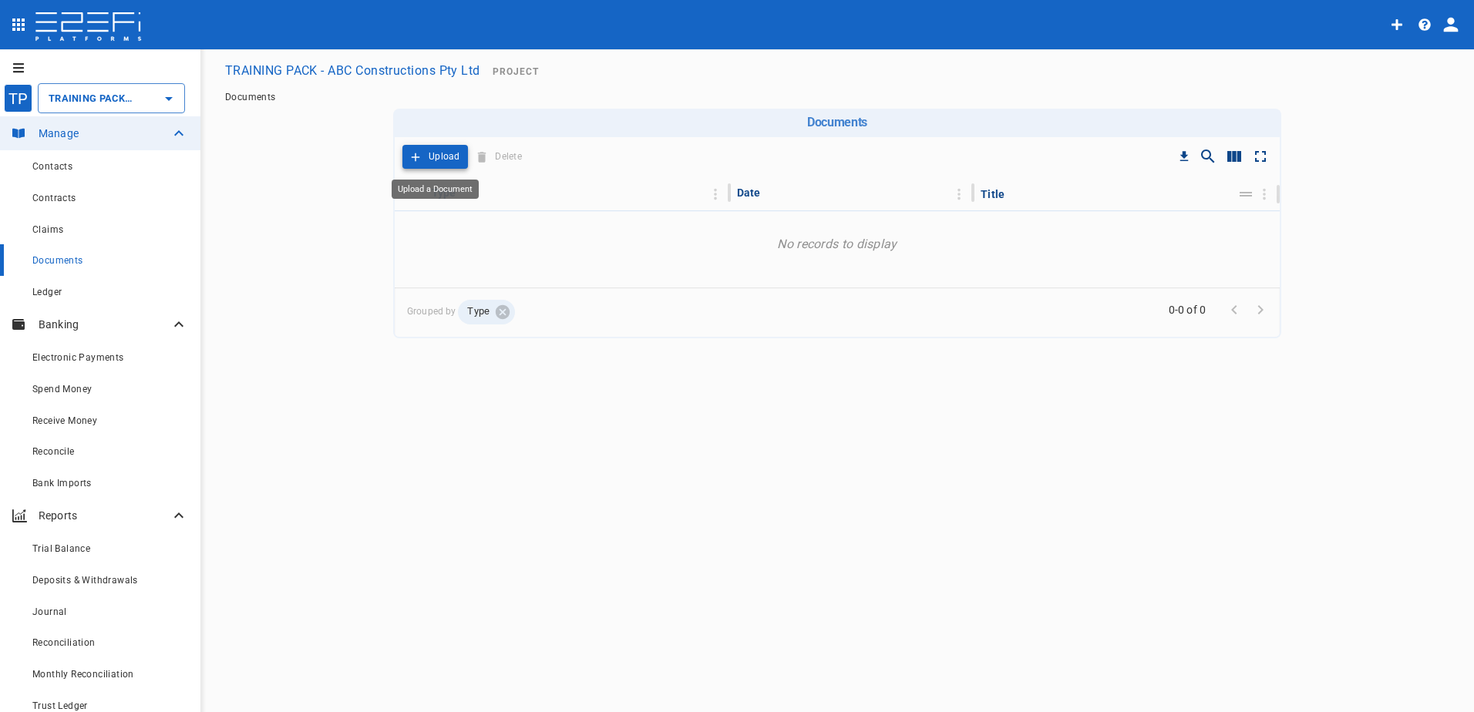
click at [441, 158] on p "Upload" at bounding box center [445, 157] width 32 height 18
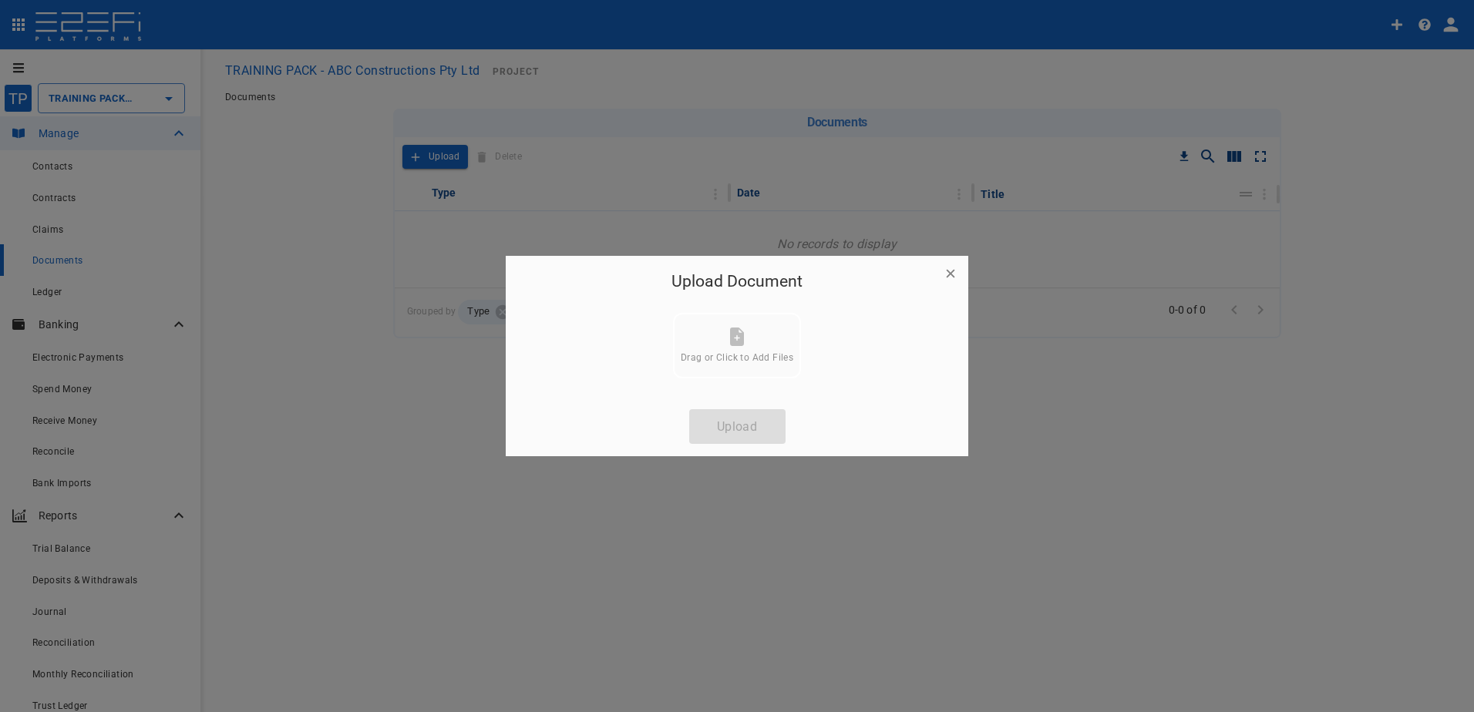
click at [317, 351] on div at bounding box center [737, 356] width 1474 height 712
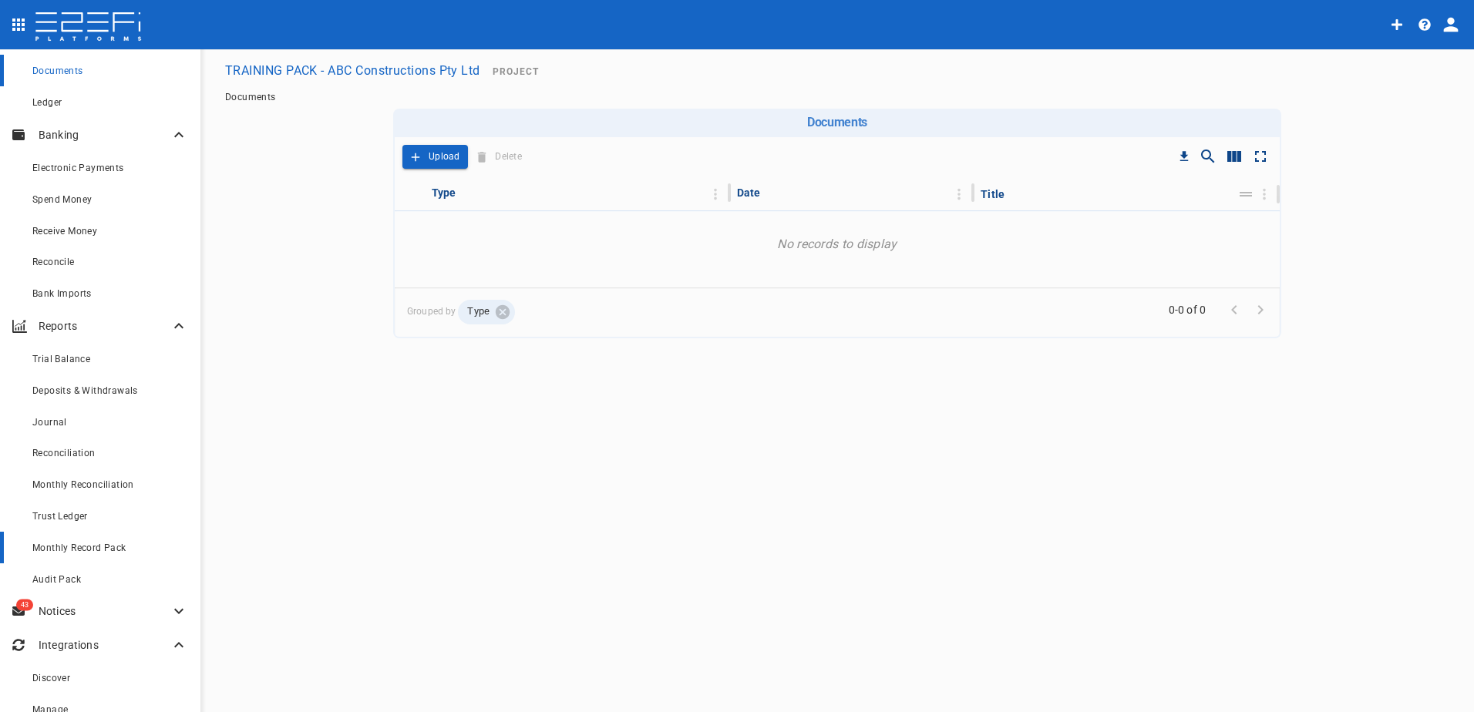
scroll to position [209, 0]
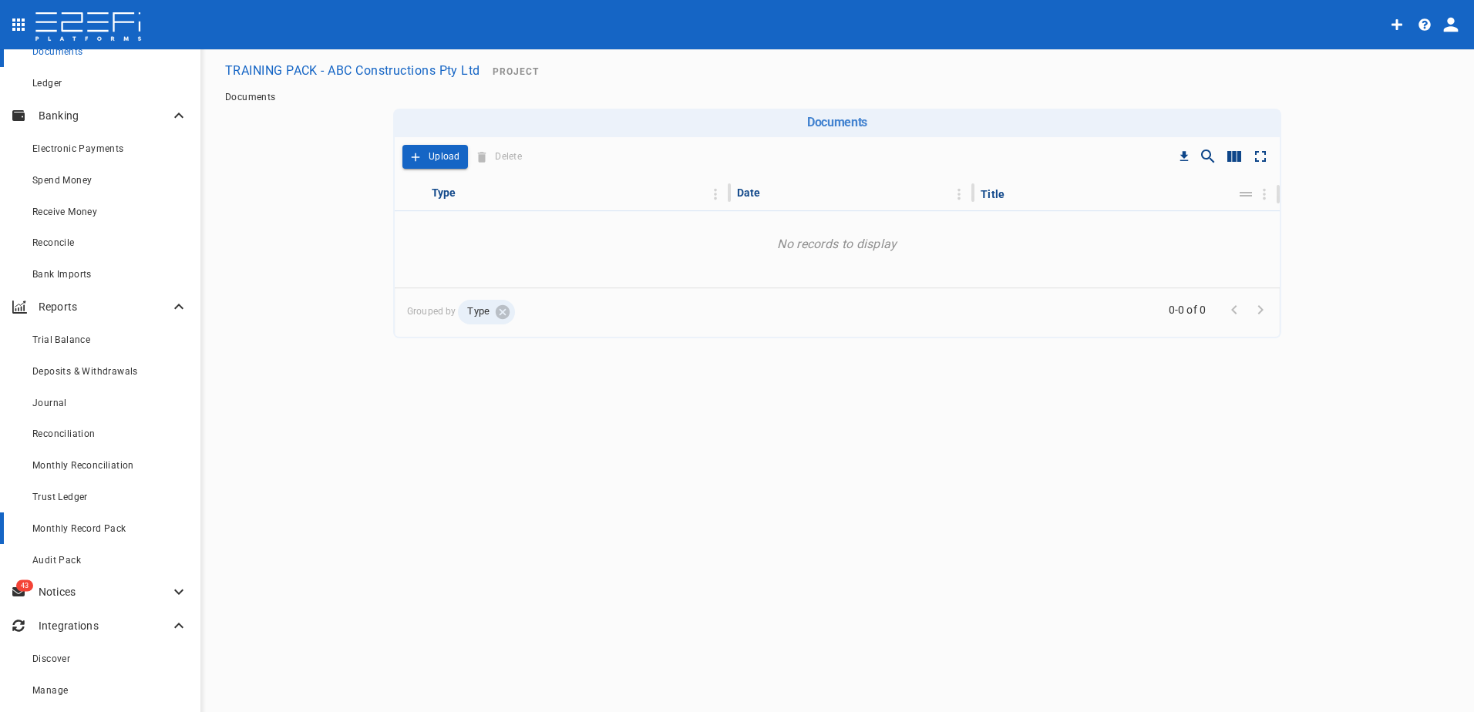
click at [64, 530] on span "Monthly Record Pack" at bounding box center [79, 528] width 94 height 11
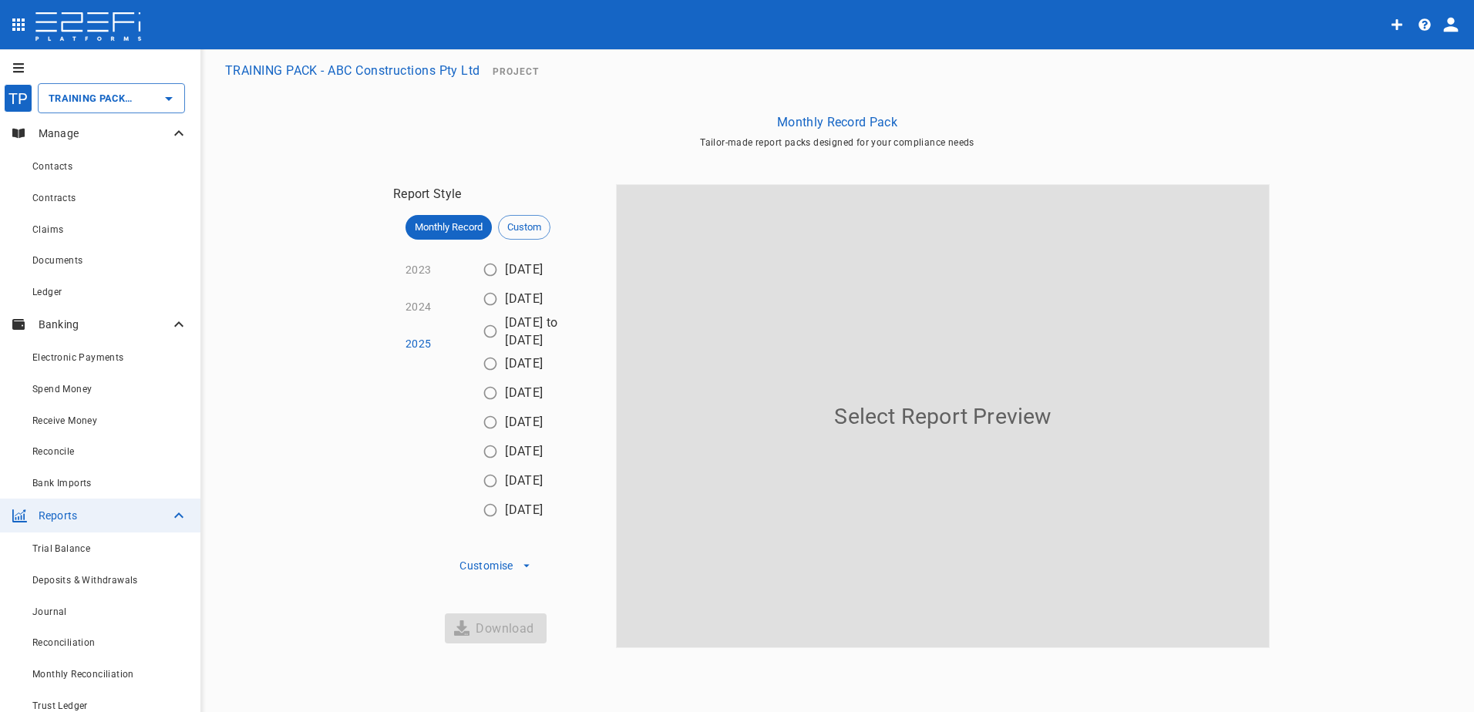
click at [481, 309] on input "[DATE]" at bounding box center [490, 298] width 29 height 29
radio input "true"
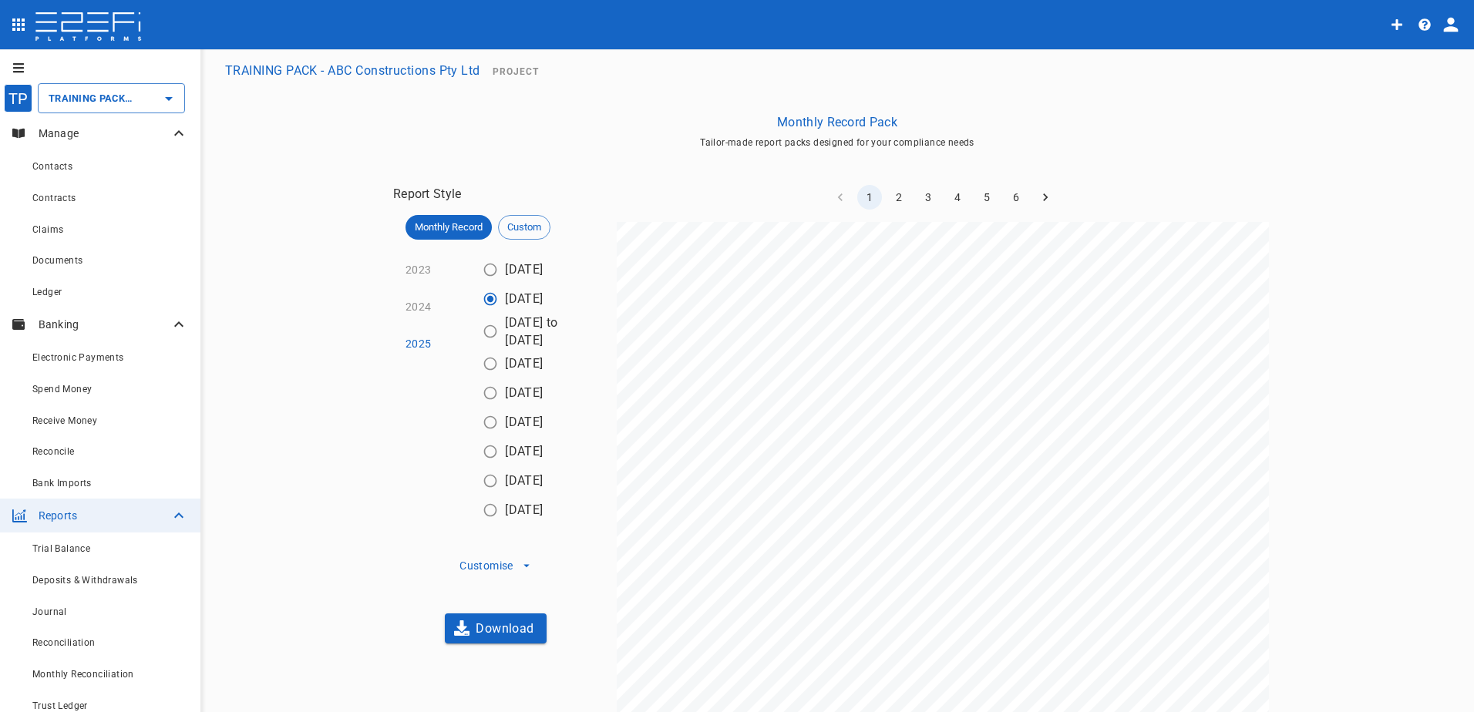
click at [416, 265] on button "2023" at bounding box center [415, 270] width 45 height 37
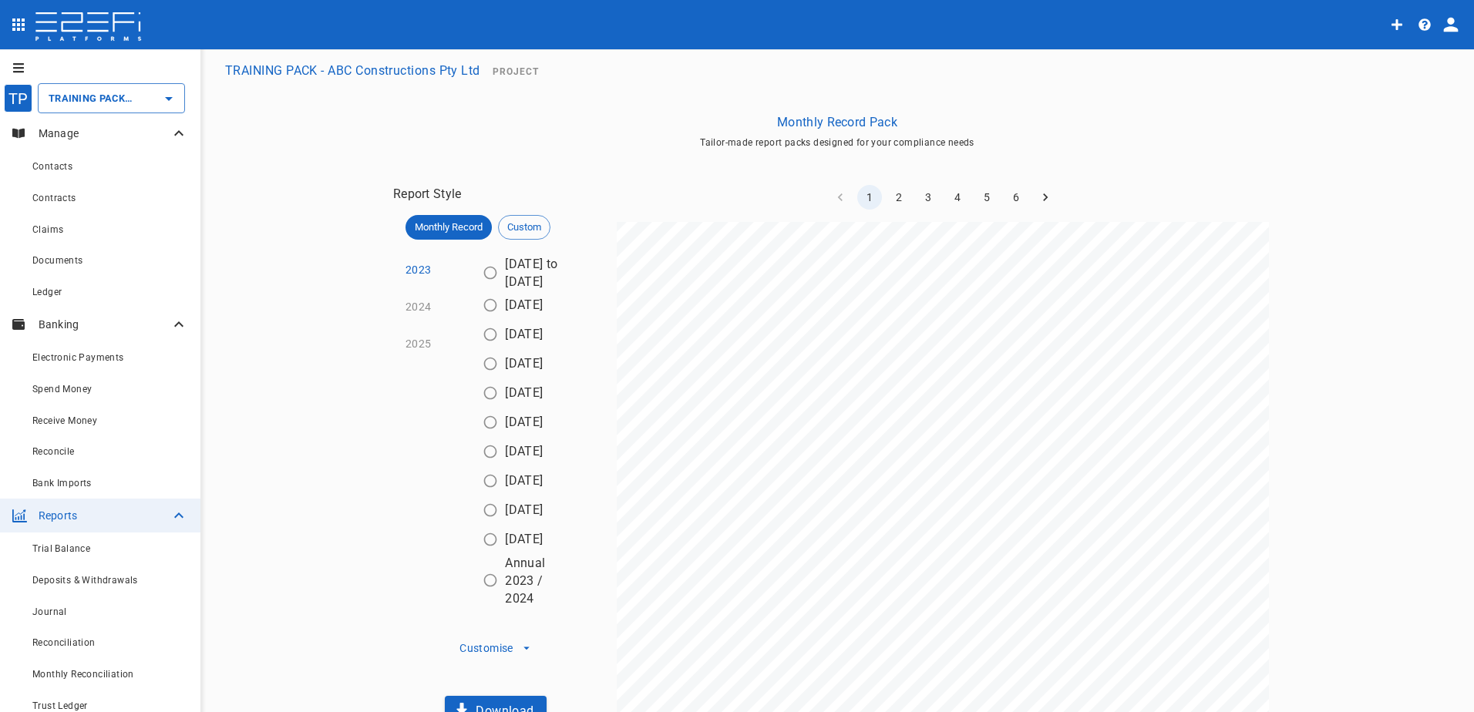
click at [488, 320] on input "[DATE]" at bounding box center [490, 305] width 29 height 29
radio input "true"
click at [476, 320] on input "[DATE]" at bounding box center [490, 334] width 29 height 29
radio input "true"
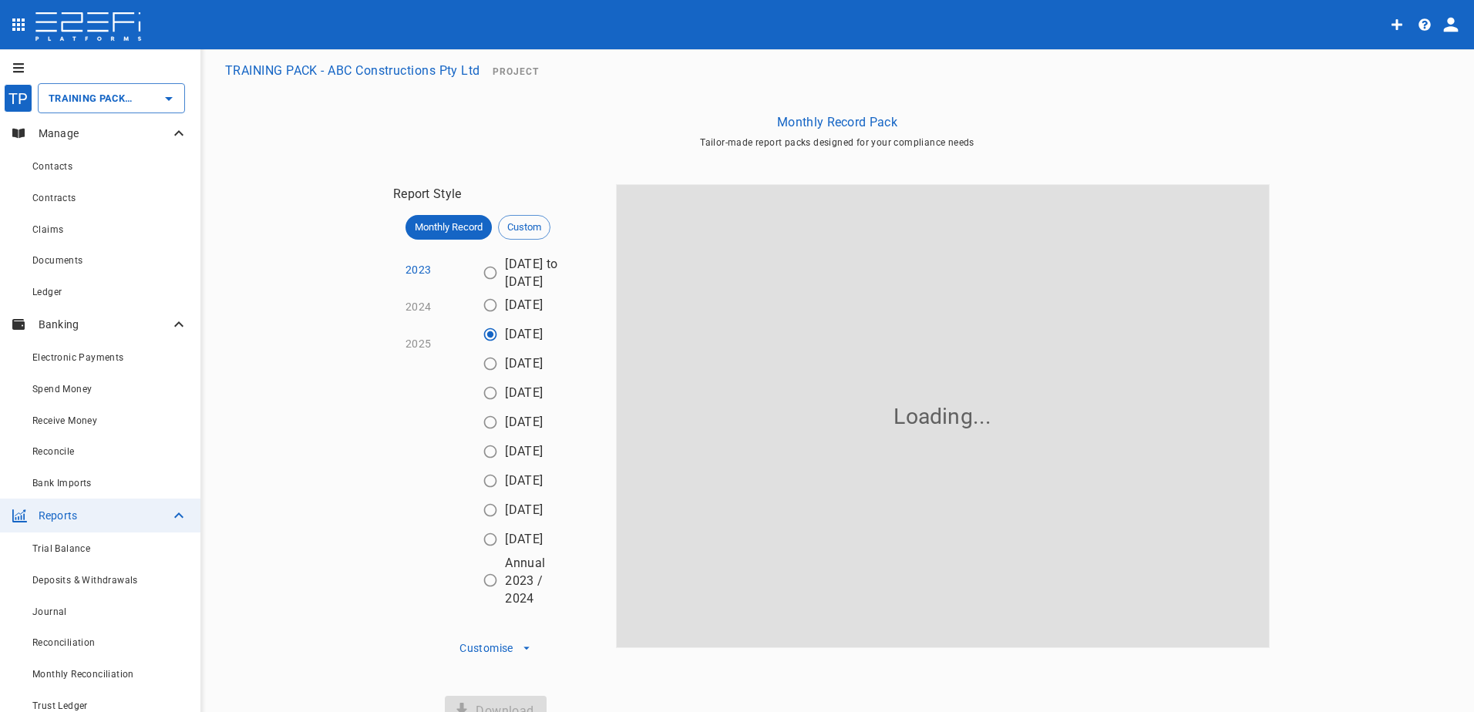
click at [476, 349] on input "[DATE]" at bounding box center [490, 363] width 29 height 29
radio input "true"
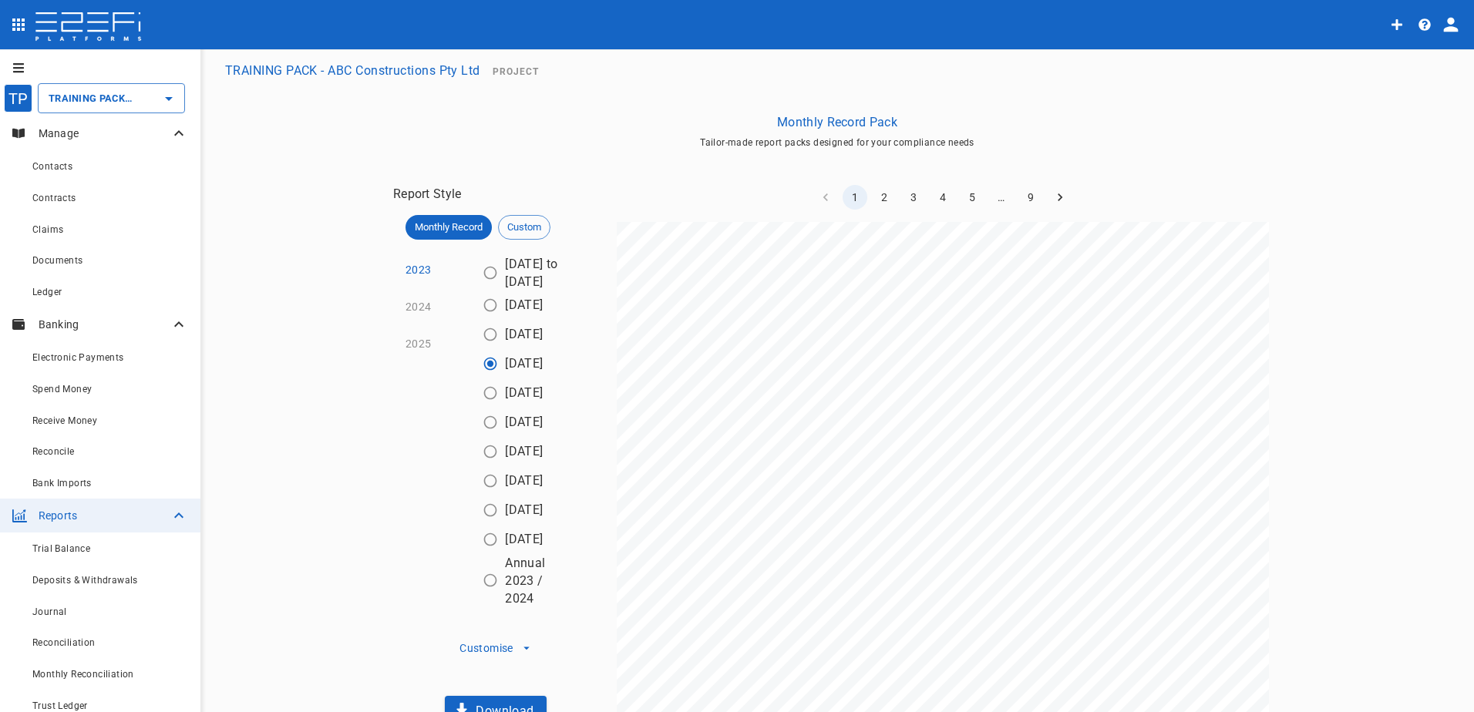
click at [476, 378] on input "[DATE]" at bounding box center [490, 392] width 29 height 29
radio input "true"
click at [476, 408] on input "[DATE]" at bounding box center [490, 422] width 29 height 29
radio input "true"
click at [476, 437] on input "[DATE]" at bounding box center [490, 451] width 29 height 29
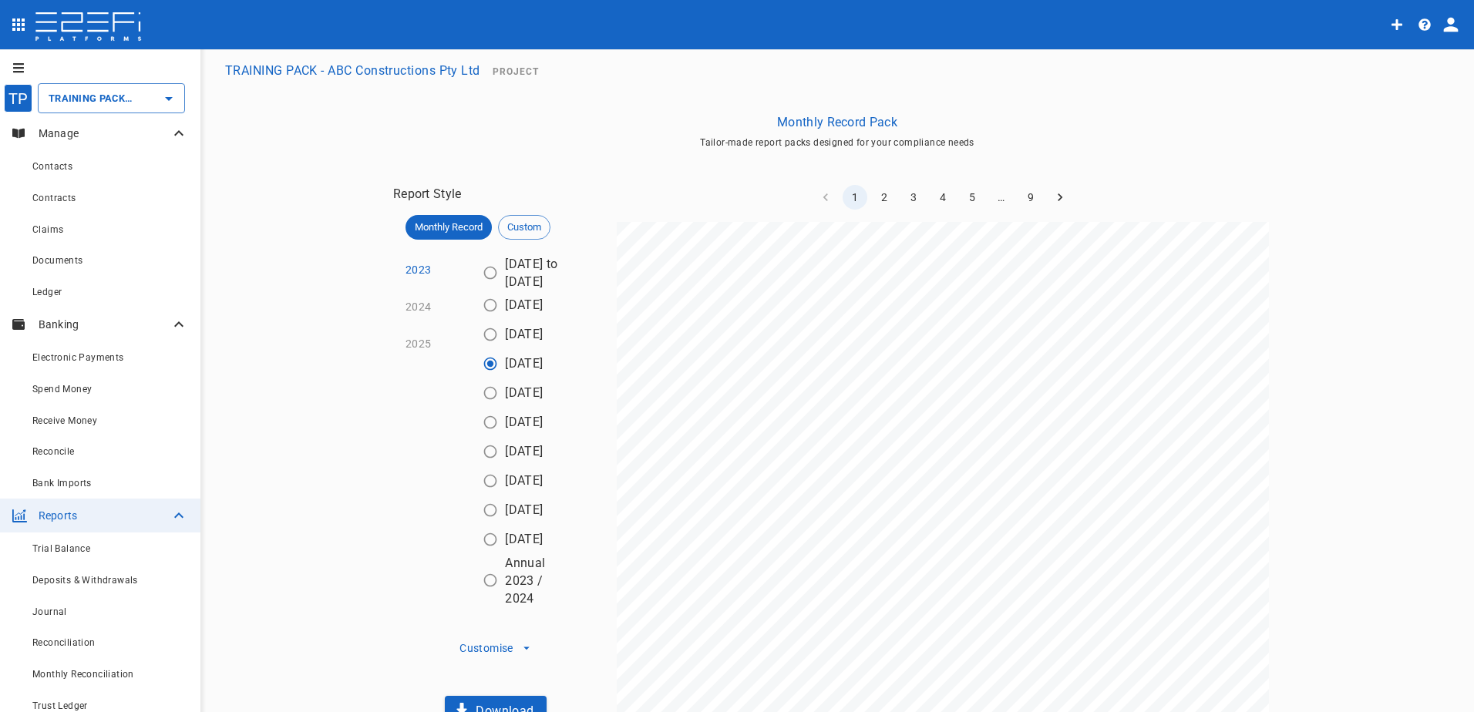
radio input "true"
click at [476, 466] on input "[DATE]" at bounding box center [490, 480] width 29 height 29
radio input "true"
click at [476, 496] on input "[DATE]" at bounding box center [490, 510] width 29 height 29
radio input "true"
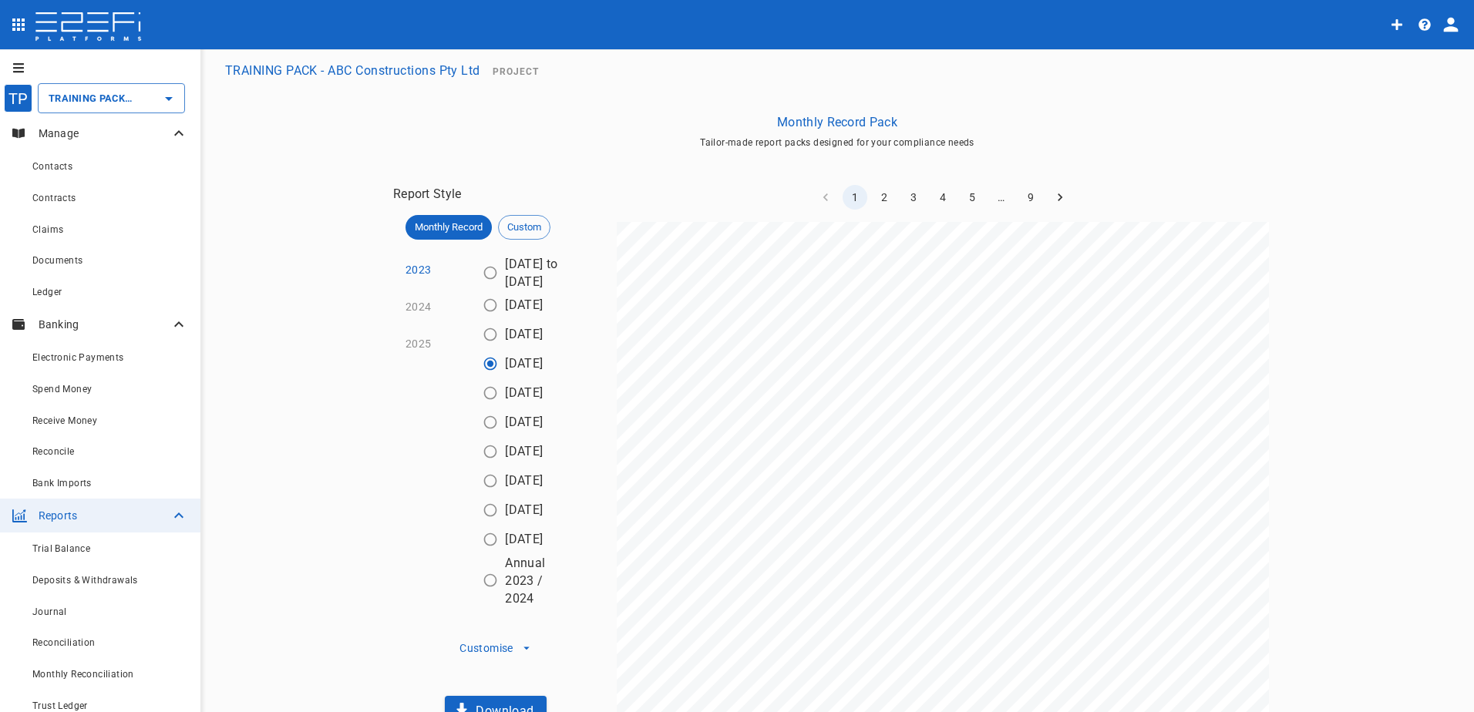
click at [476, 525] on input "[DATE]" at bounding box center [490, 539] width 29 height 29
radio input "true"
click at [476, 566] on input "Annual 2023 / 2024" at bounding box center [490, 580] width 29 height 29
radio input "true"
click at [476, 258] on input "[DATE] to [DATE]" at bounding box center [490, 272] width 29 height 29
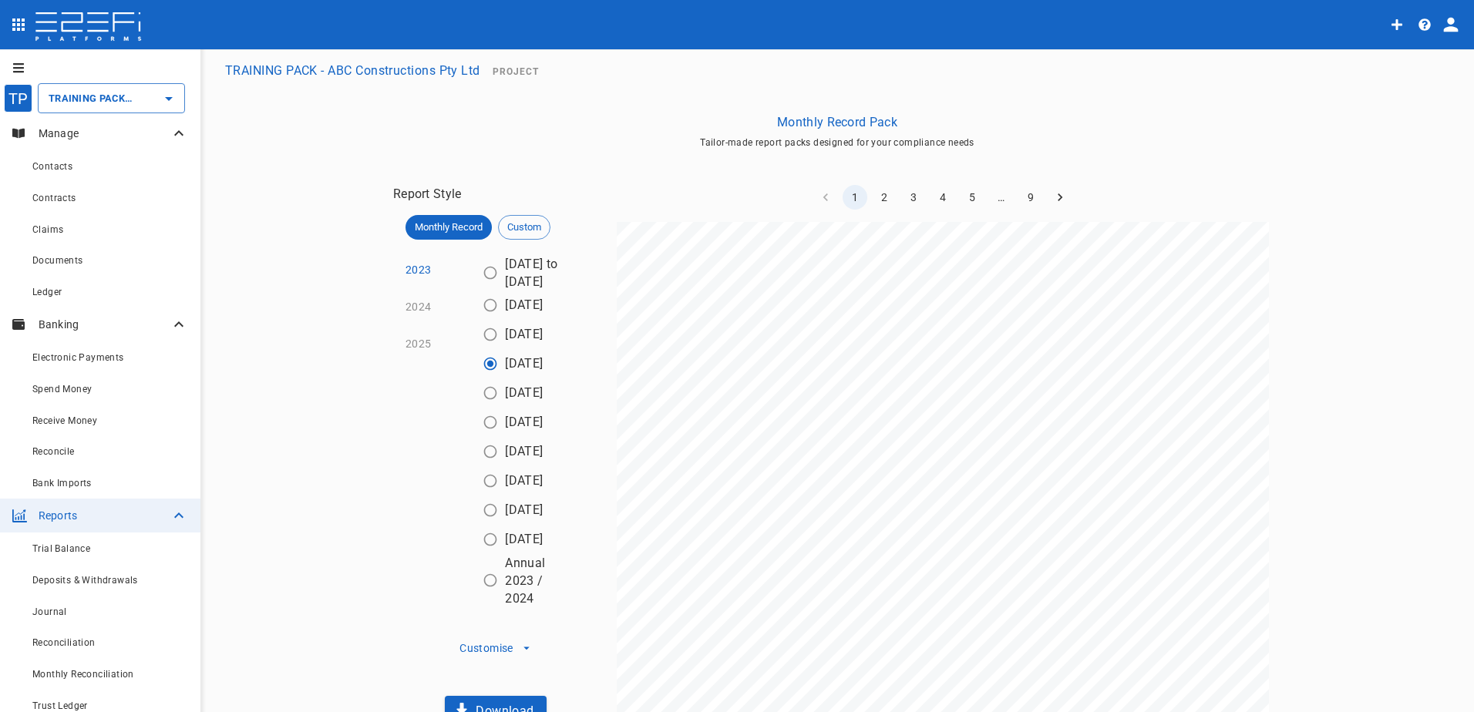
radio input "true"
click at [476, 291] on input "[DATE]" at bounding box center [490, 305] width 29 height 29
radio input "true"
click at [476, 320] on input "[DATE]" at bounding box center [490, 334] width 29 height 29
radio input "true"
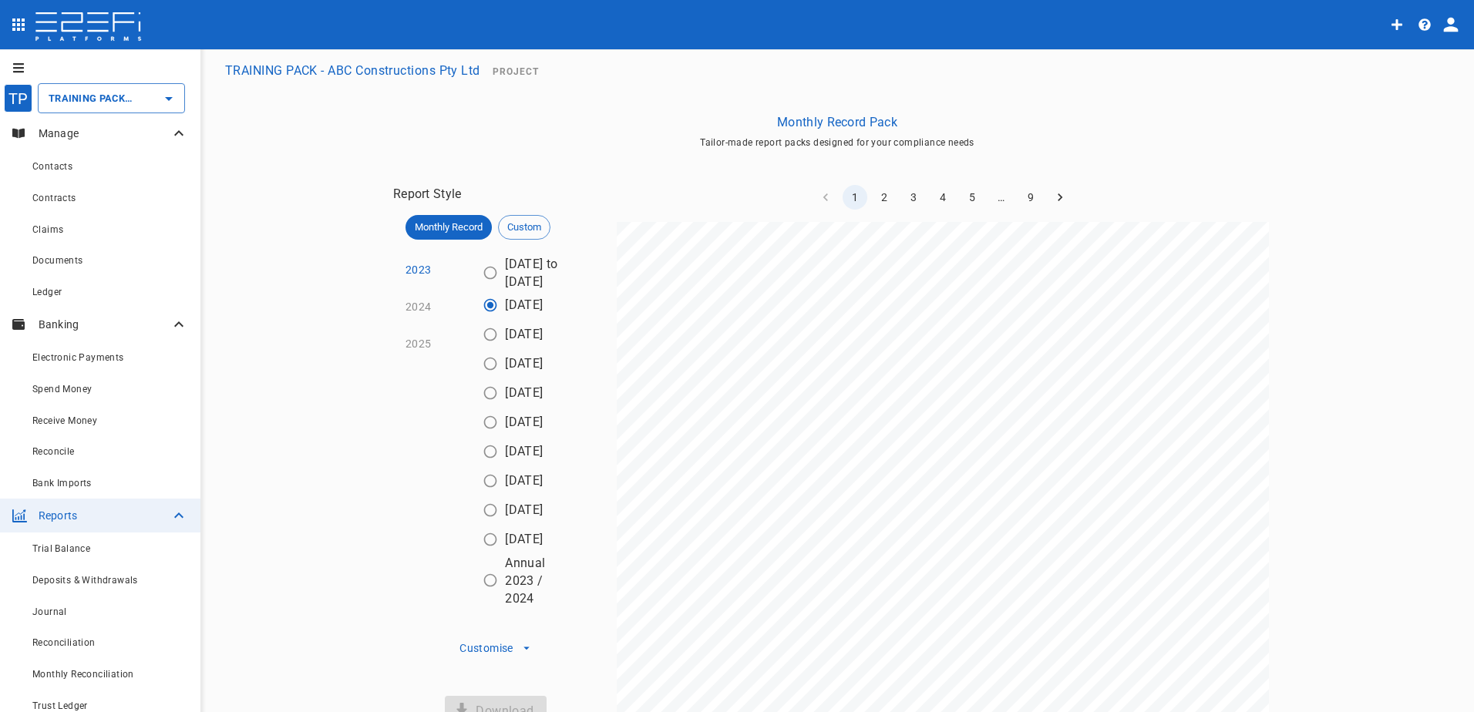
click at [476, 349] on input "[DATE]" at bounding box center [490, 363] width 29 height 29
radio input "true"
click at [476, 378] on input "[DATE]" at bounding box center [490, 392] width 29 height 29
radio input "true"
click at [476, 408] on input "[DATE]" at bounding box center [490, 422] width 29 height 29
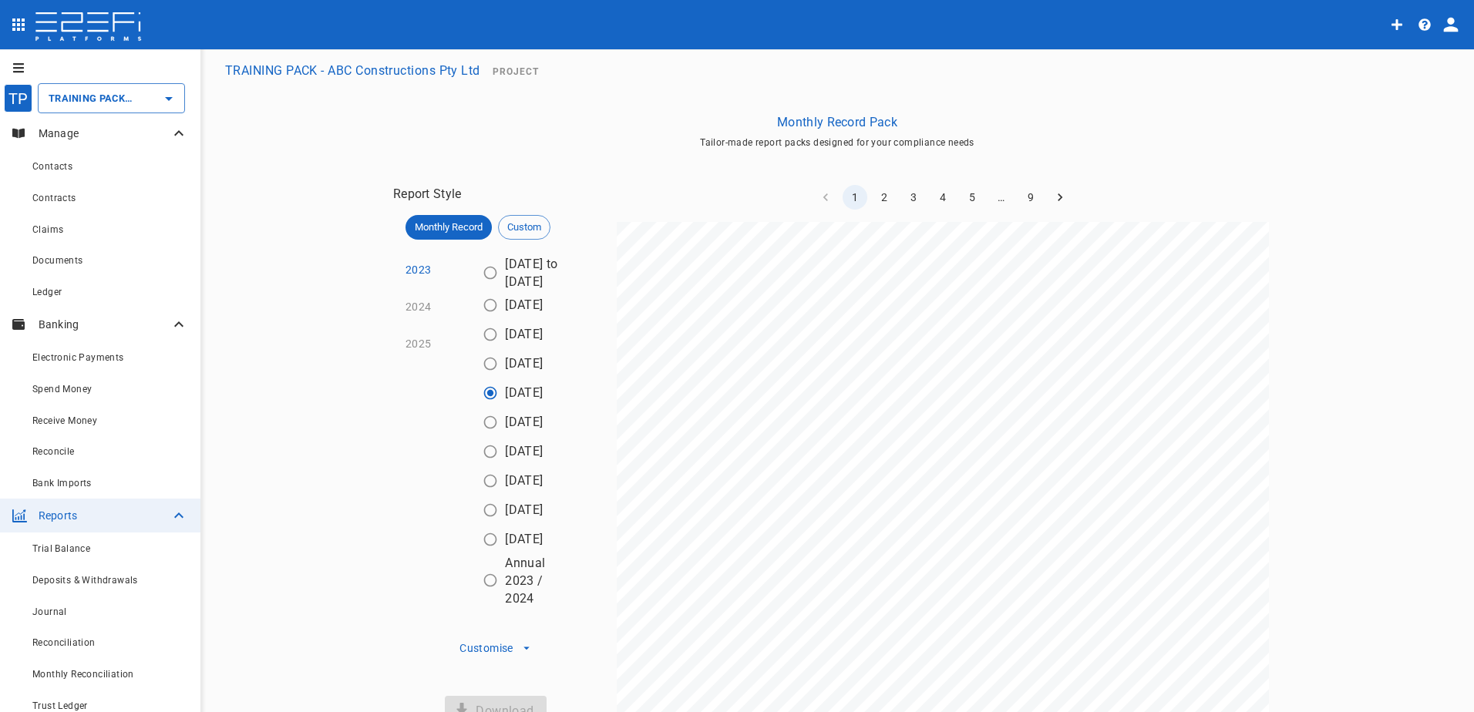
radio input "true"
click at [476, 437] on input "[DATE]" at bounding box center [490, 451] width 29 height 29
radio input "true"
click at [476, 466] on input "[DATE]" at bounding box center [490, 480] width 29 height 29
radio input "true"
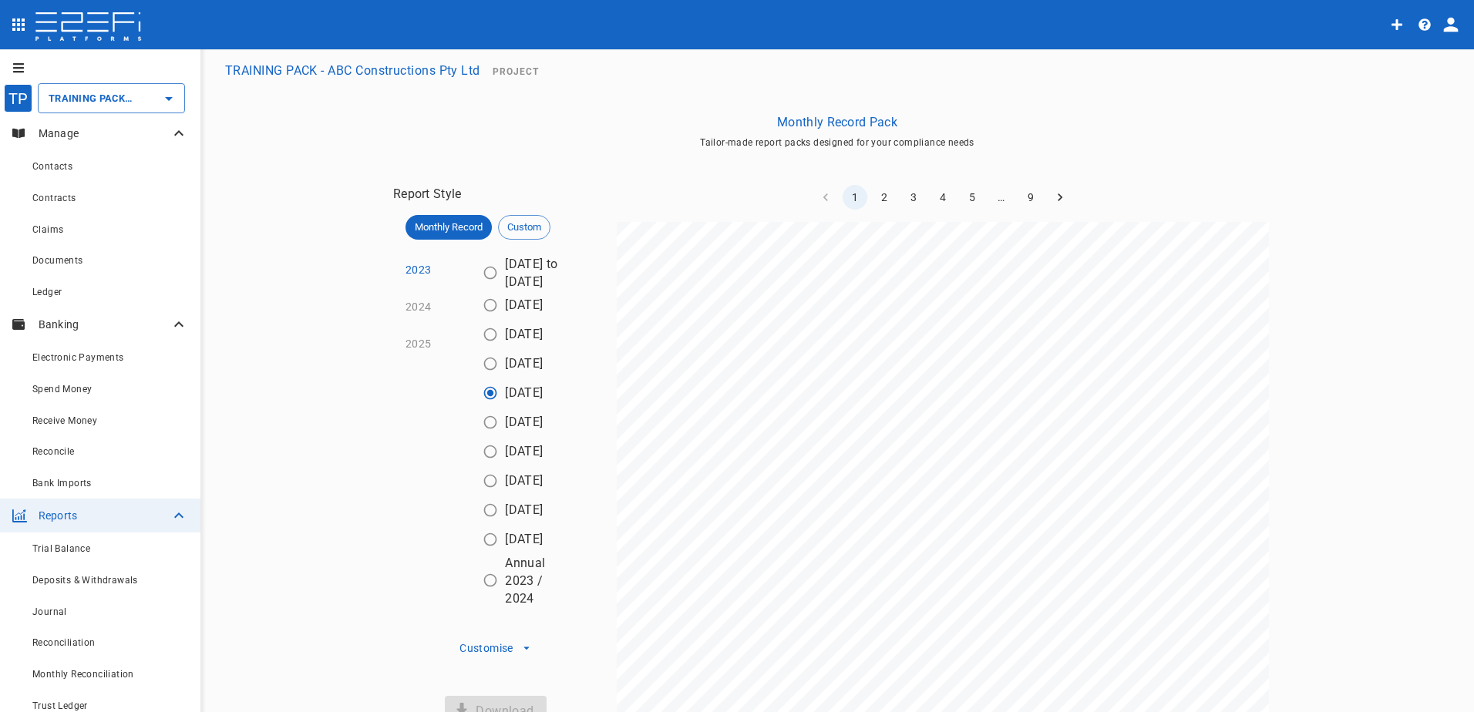
click at [476, 496] on input "[DATE]" at bounding box center [490, 510] width 29 height 29
radio input "true"
click at [476, 525] on input "[DATE]" at bounding box center [490, 539] width 29 height 29
radio input "true"
click at [476, 566] on input "Annual 2023 / 2024" at bounding box center [490, 580] width 29 height 29
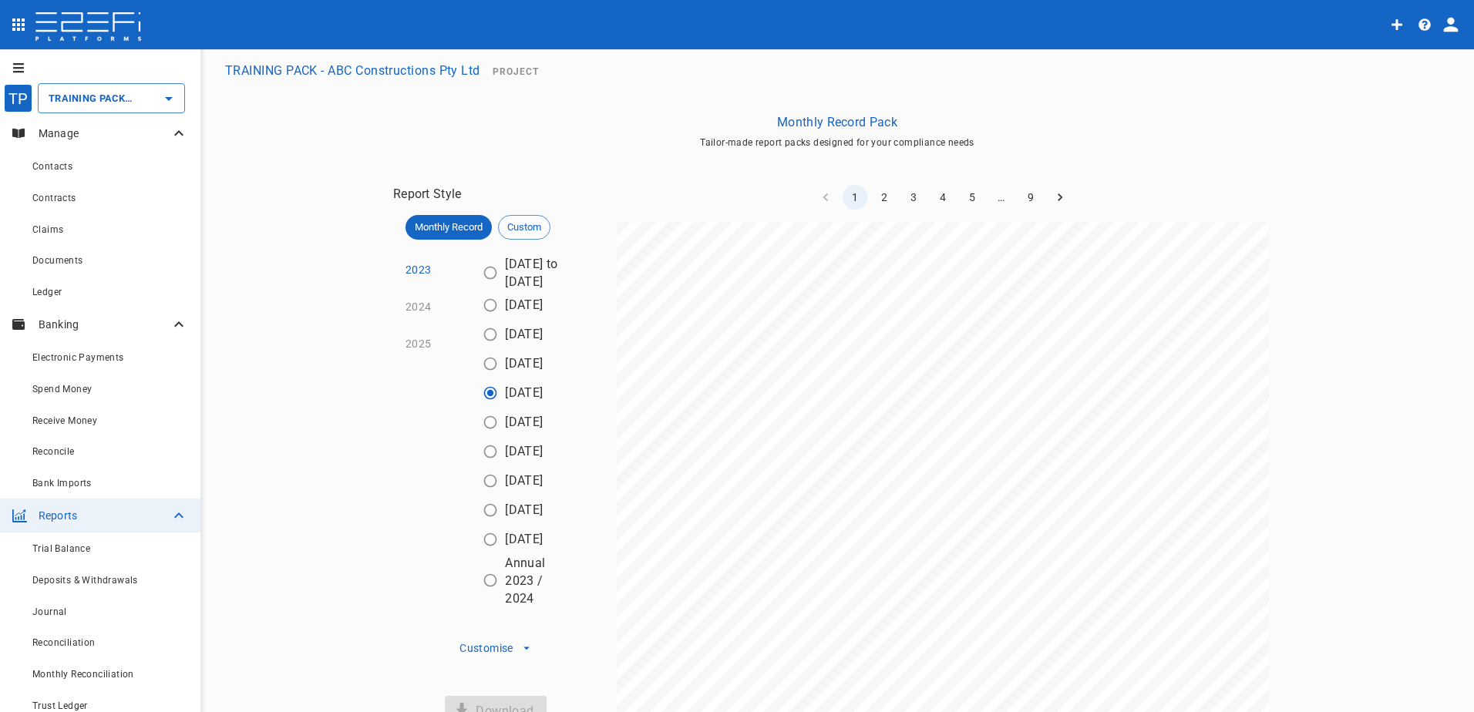
radio input "true"
click at [476, 258] on input "[DATE] to [DATE]" at bounding box center [490, 272] width 29 height 29
radio input "true"
click at [476, 291] on input "[DATE]" at bounding box center [490, 305] width 29 height 29
radio input "true"
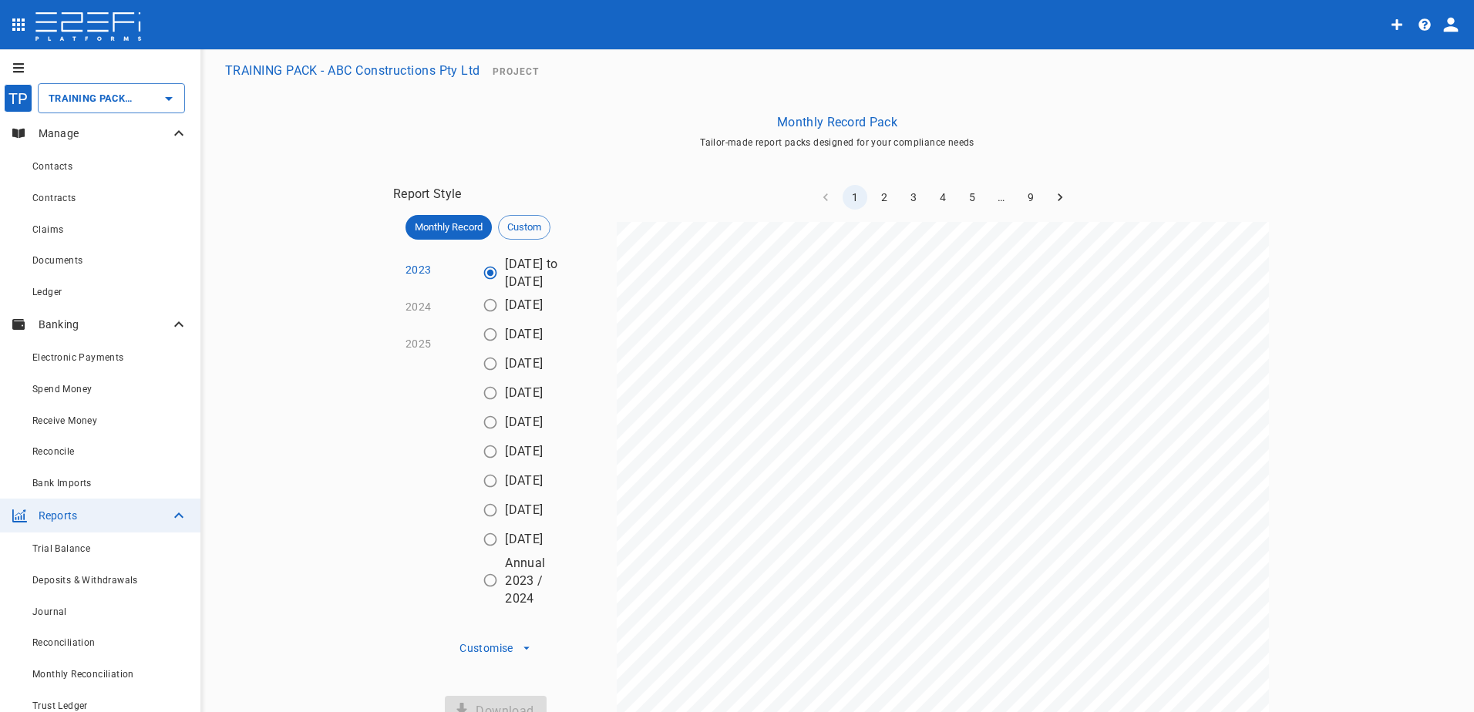
click at [476, 320] on input "[DATE]" at bounding box center [490, 334] width 29 height 29
radio input "true"
click at [476, 349] on input "[DATE]" at bounding box center [490, 363] width 29 height 29
radio input "true"
click at [476, 378] on input "[DATE]" at bounding box center [490, 392] width 29 height 29
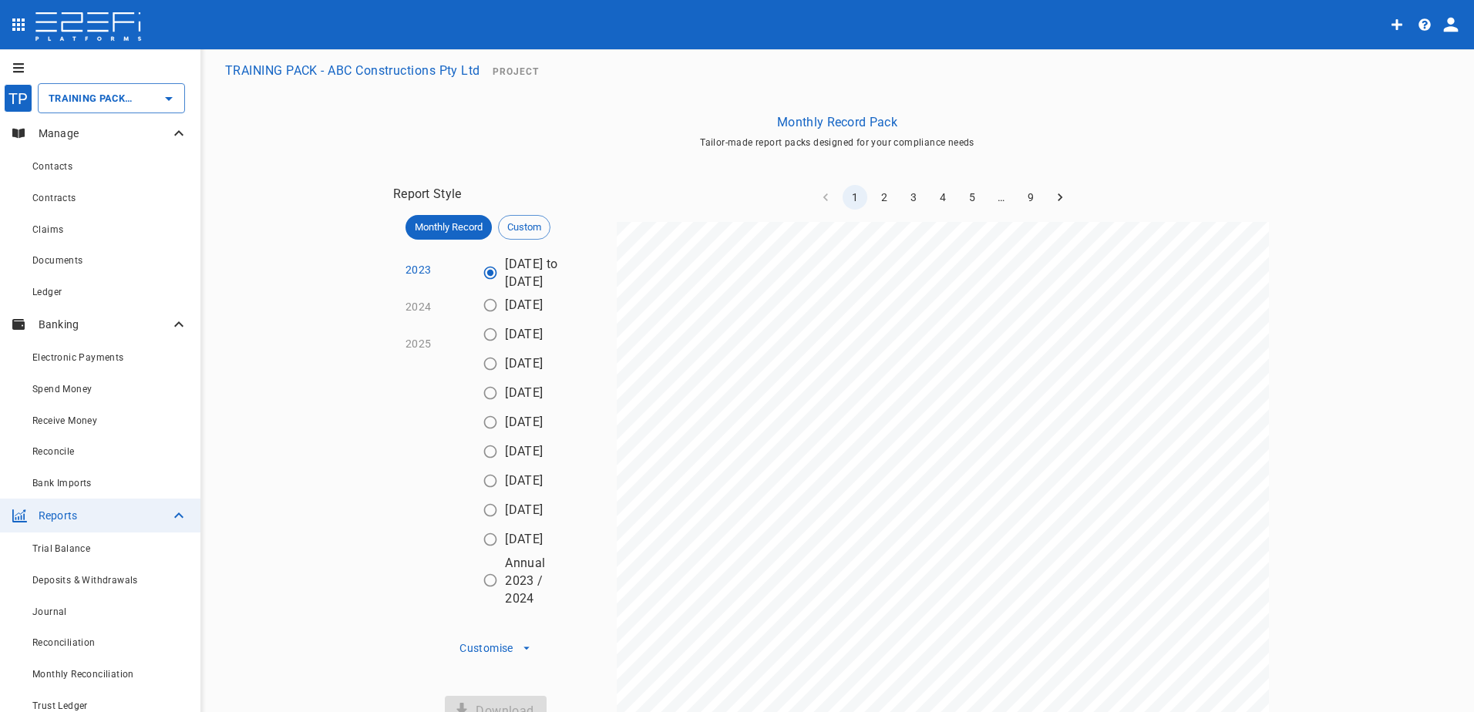
radio input "true"
click at [476, 408] on input "[DATE]" at bounding box center [490, 422] width 29 height 29
radio input "true"
click at [476, 437] on input "[DATE]" at bounding box center [490, 451] width 29 height 29
radio input "true"
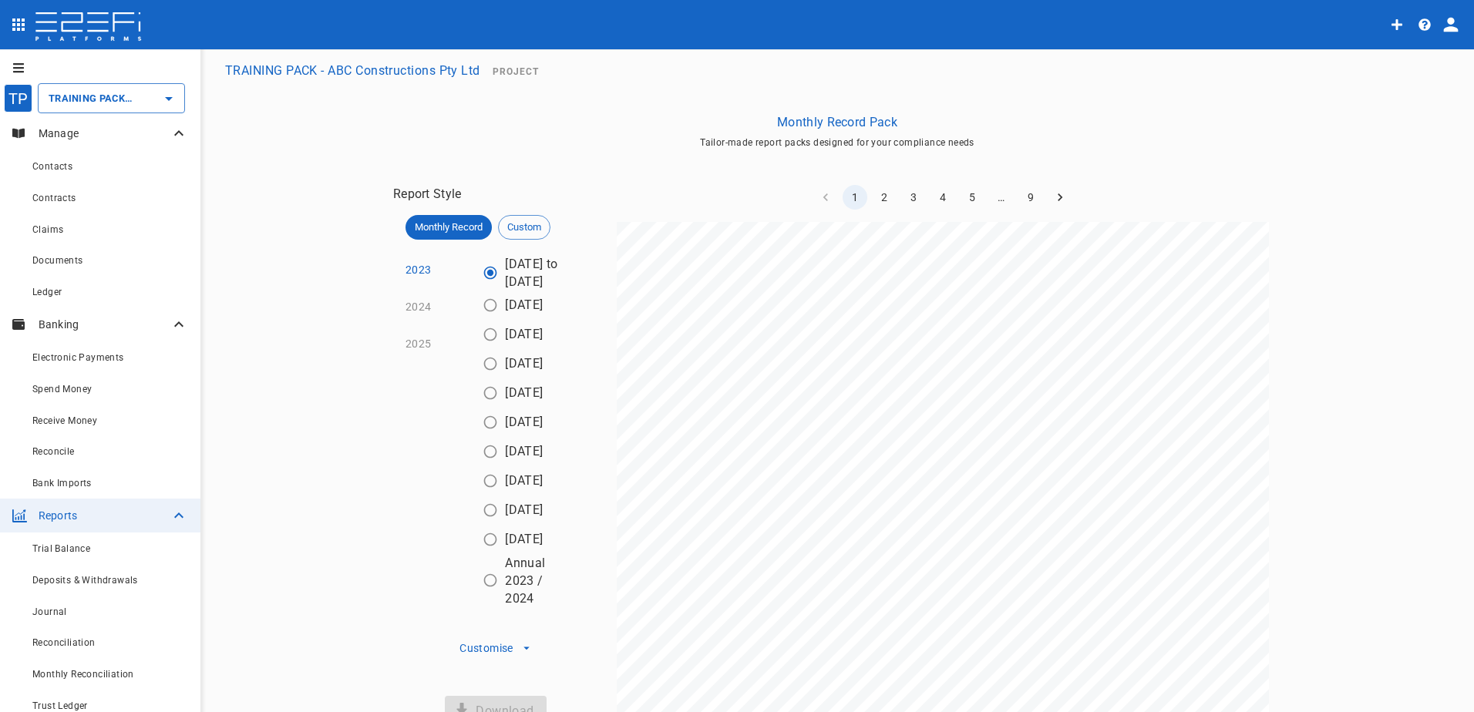
click at [476, 466] on input "[DATE]" at bounding box center [490, 480] width 29 height 29
radio input "true"
click at [476, 496] on input "[DATE]" at bounding box center [490, 510] width 29 height 29
radio input "true"
click at [476, 525] on input "[DATE]" at bounding box center [490, 539] width 29 height 29
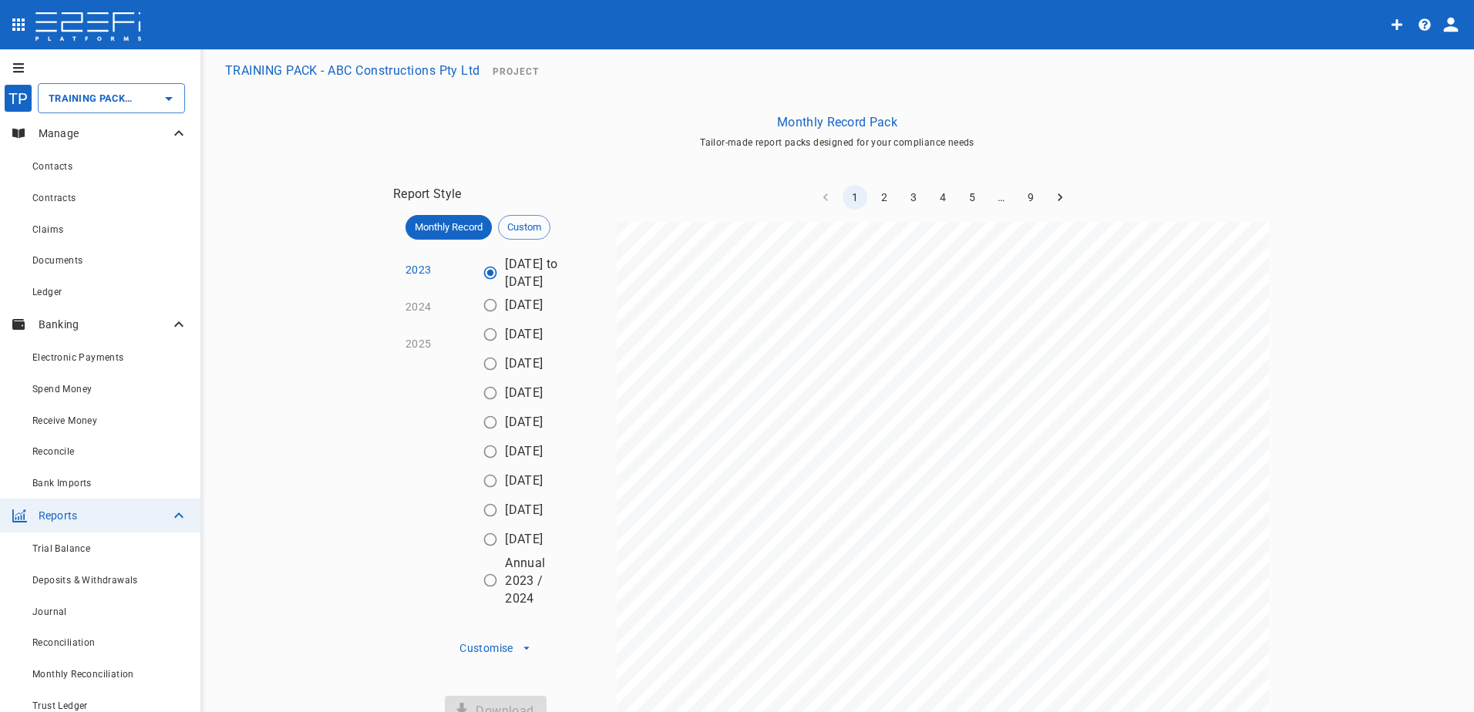
radio input "true"
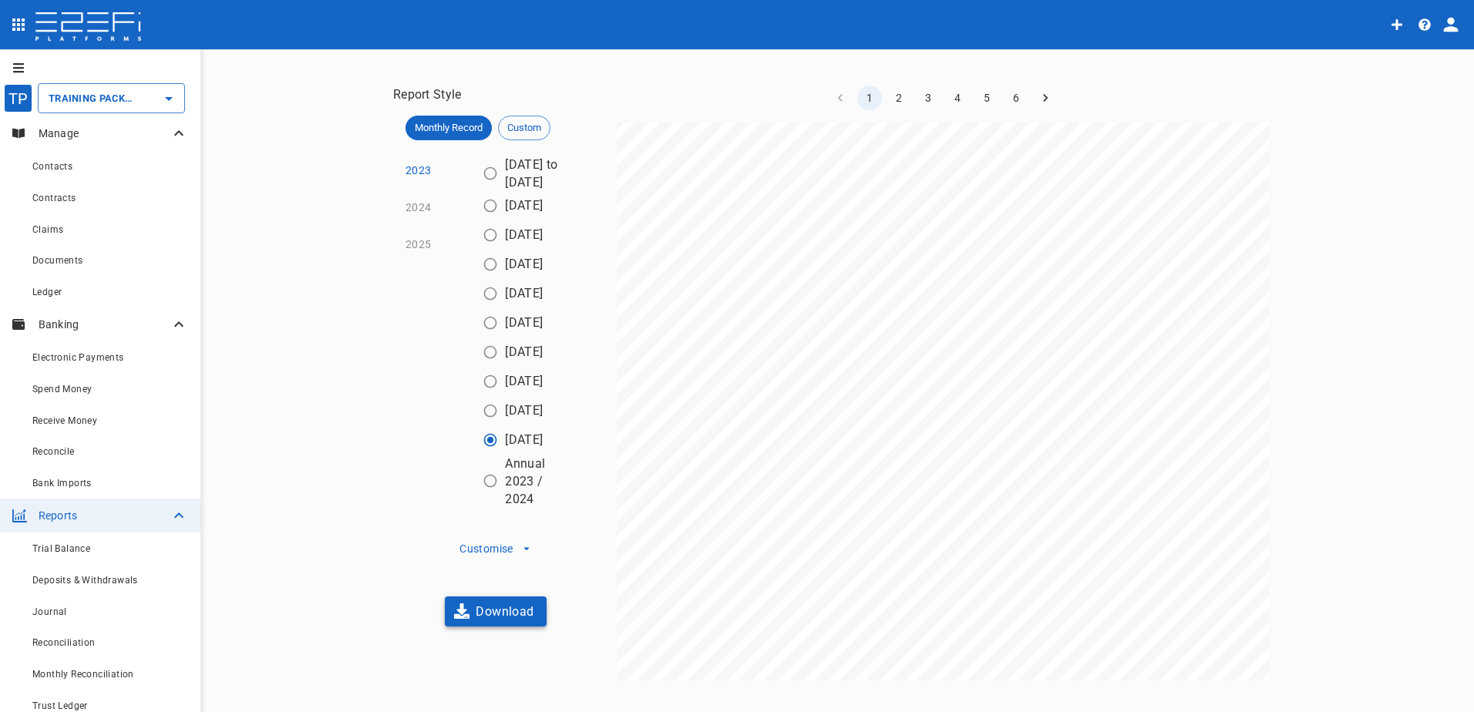
click at [486, 627] on button "Download" at bounding box center [496, 612] width 102 height 30
click at [57, 171] on span "Contacts" at bounding box center [52, 166] width 40 height 11
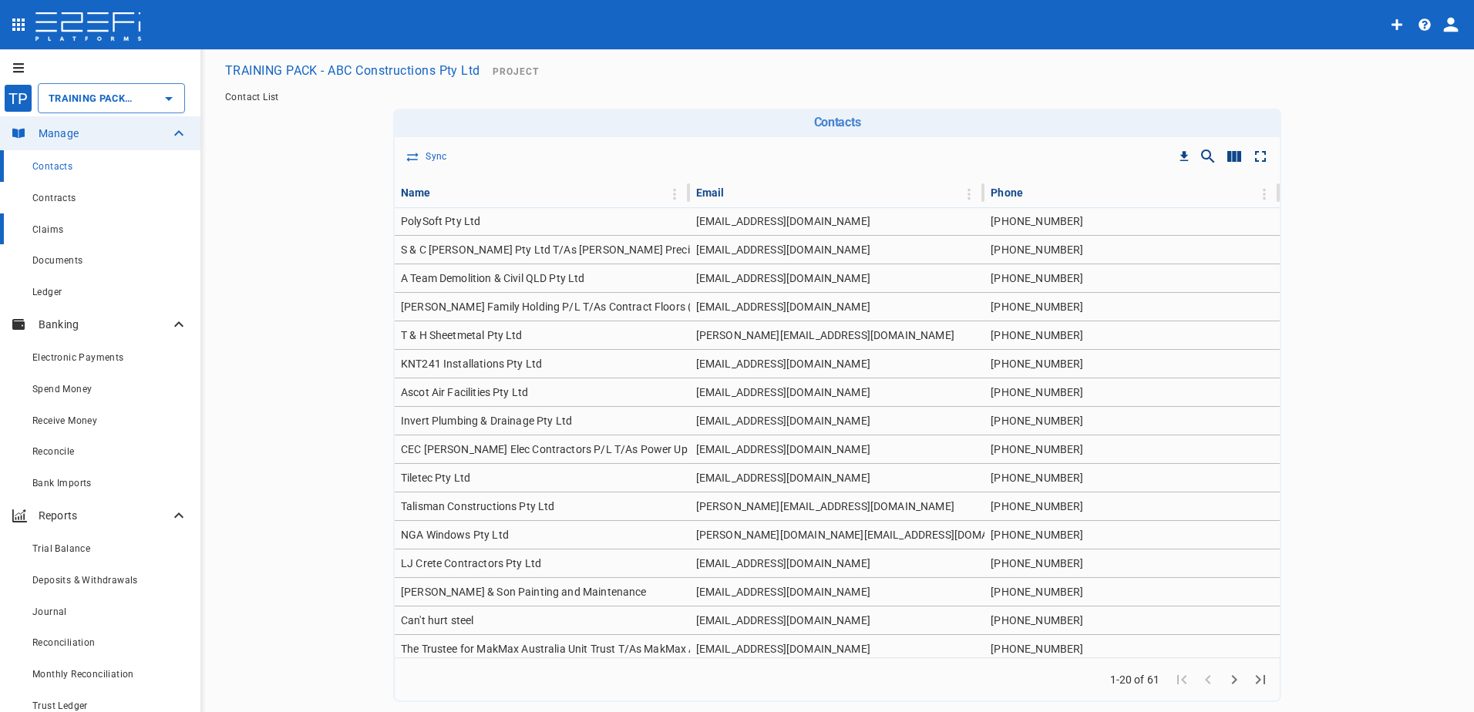
click at [92, 231] on div "Claims" at bounding box center [110, 229] width 156 height 19
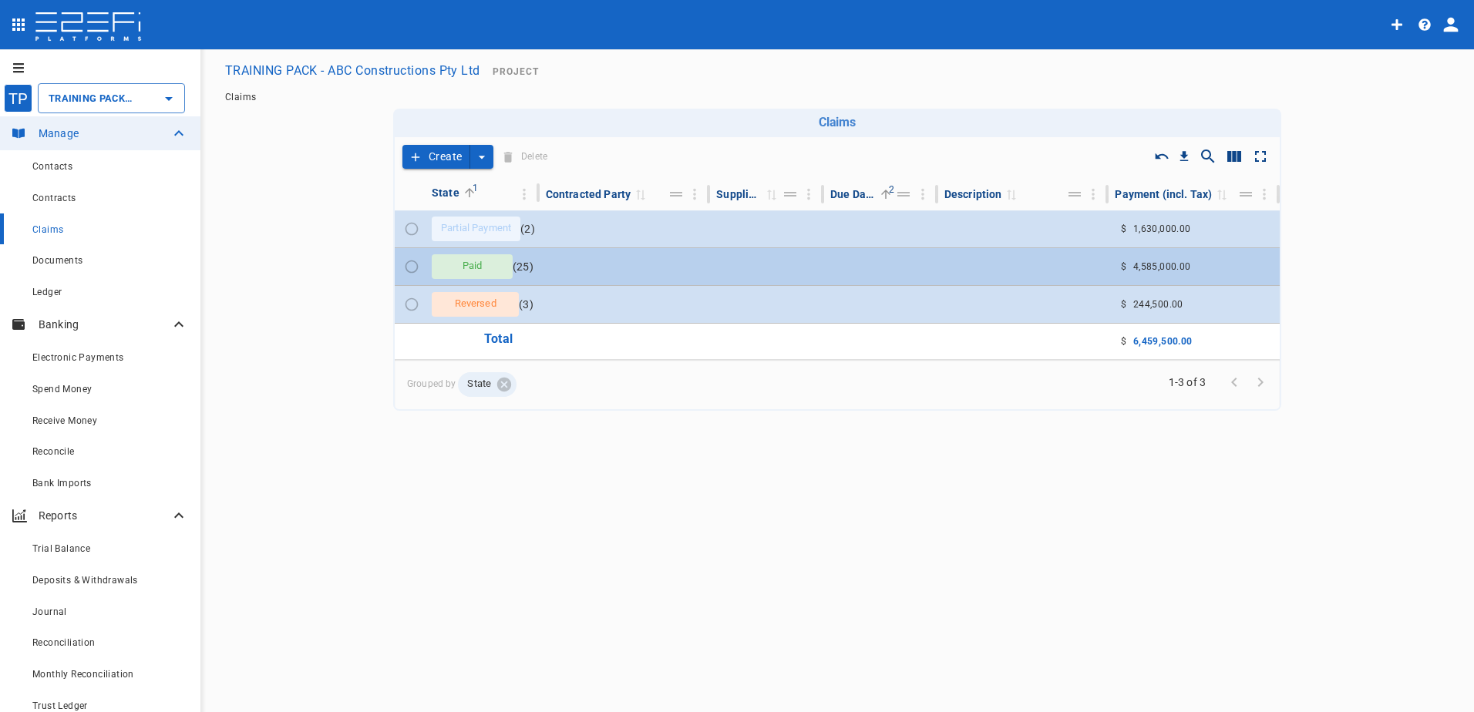
click at [471, 257] on div "Paid" at bounding box center [472, 266] width 81 height 25
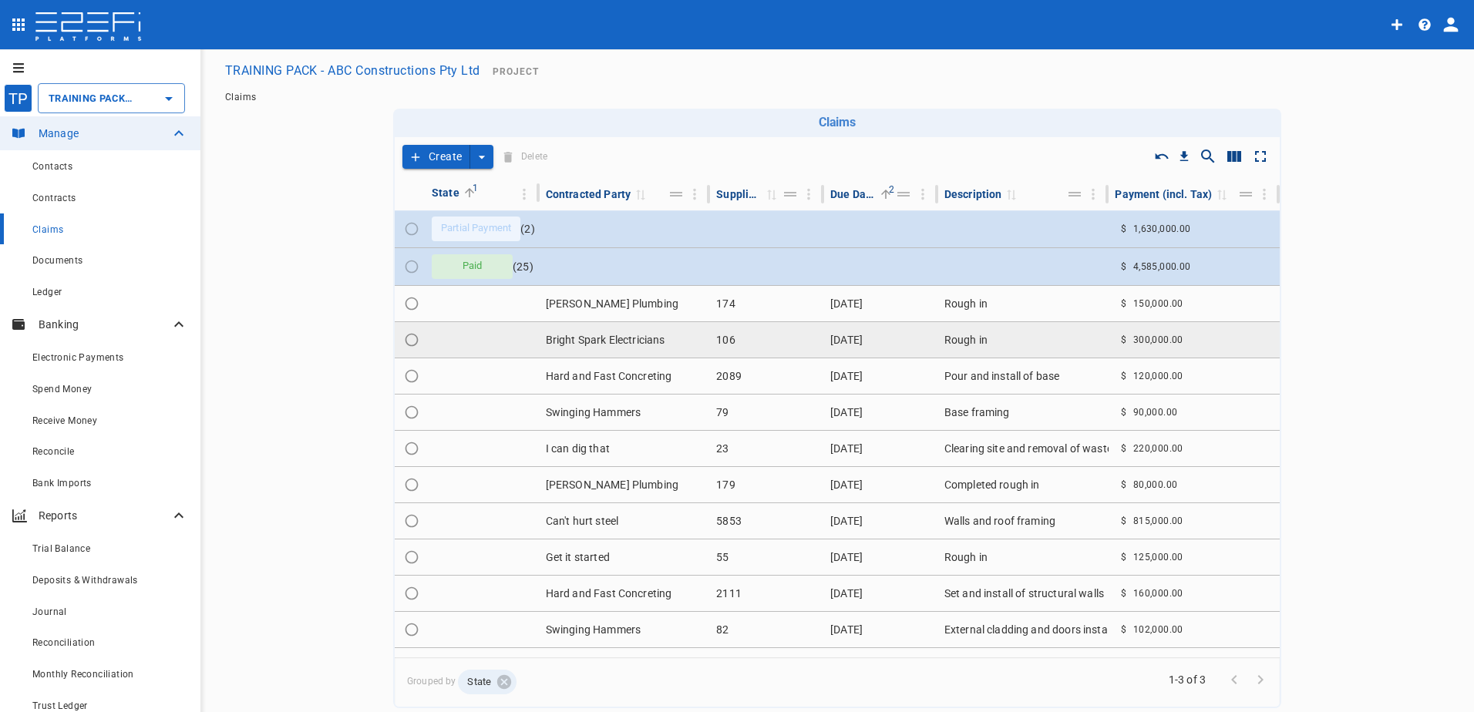
click at [585, 345] on td "Bright Spark Electricians" at bounding box center [625, 339] width 171 height 35
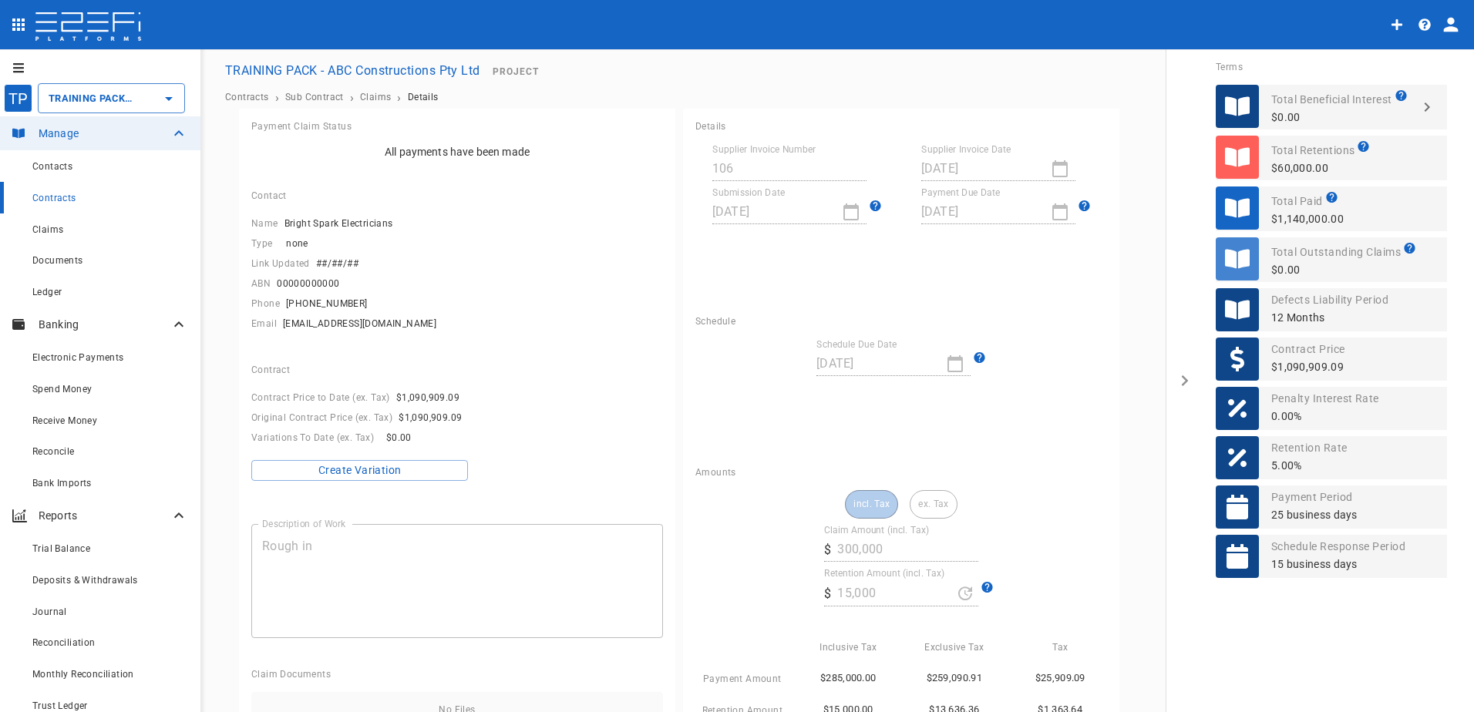
click at [1181, 375] on icon "open drawer" at bounding box center [1185, 381] width 12 height 12
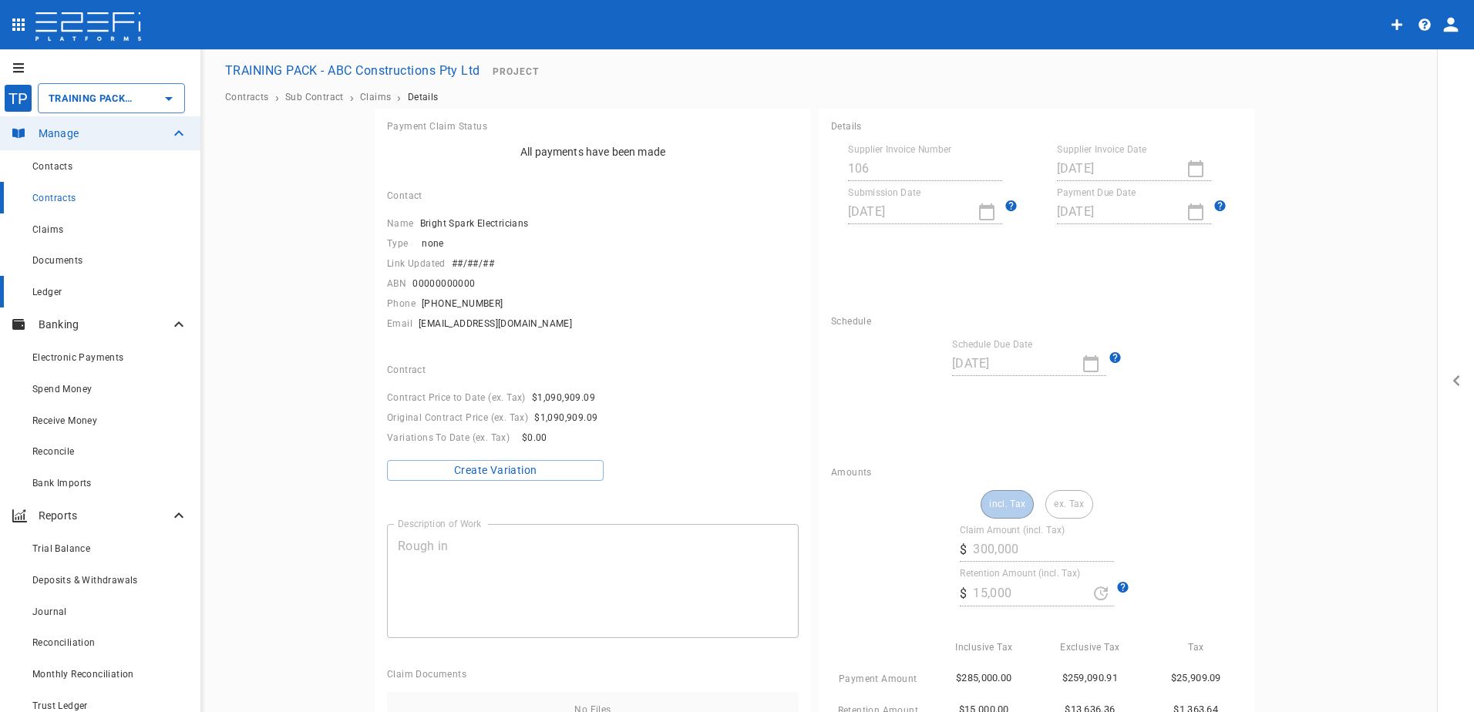
click at [52, 291] on span "Ledger" at bounding box center [46, 292] width 29 height 11
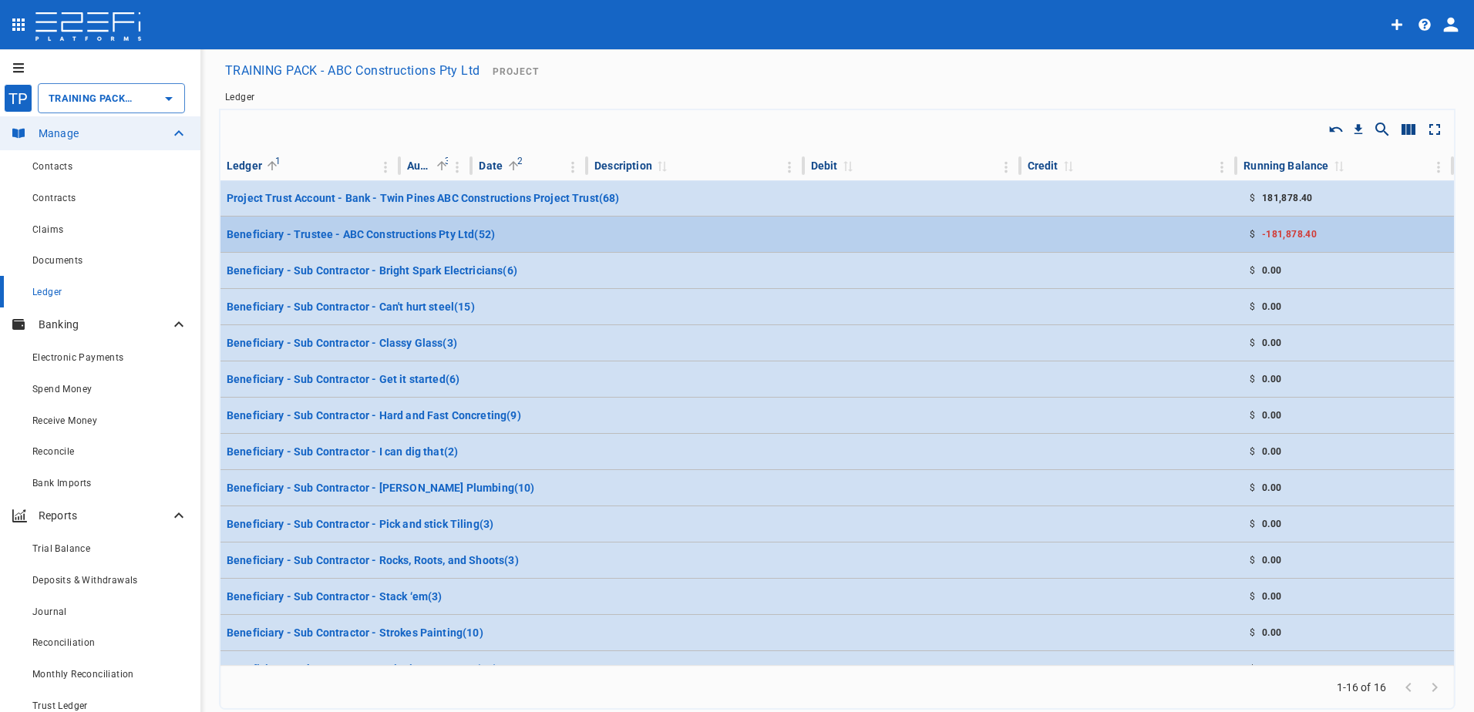
click at [419, 235] on p "Beneficiary - Trustee - ABC Constructions Pty Ltd ( 52 )" at bounding box center [361, 234] width 268 height 15
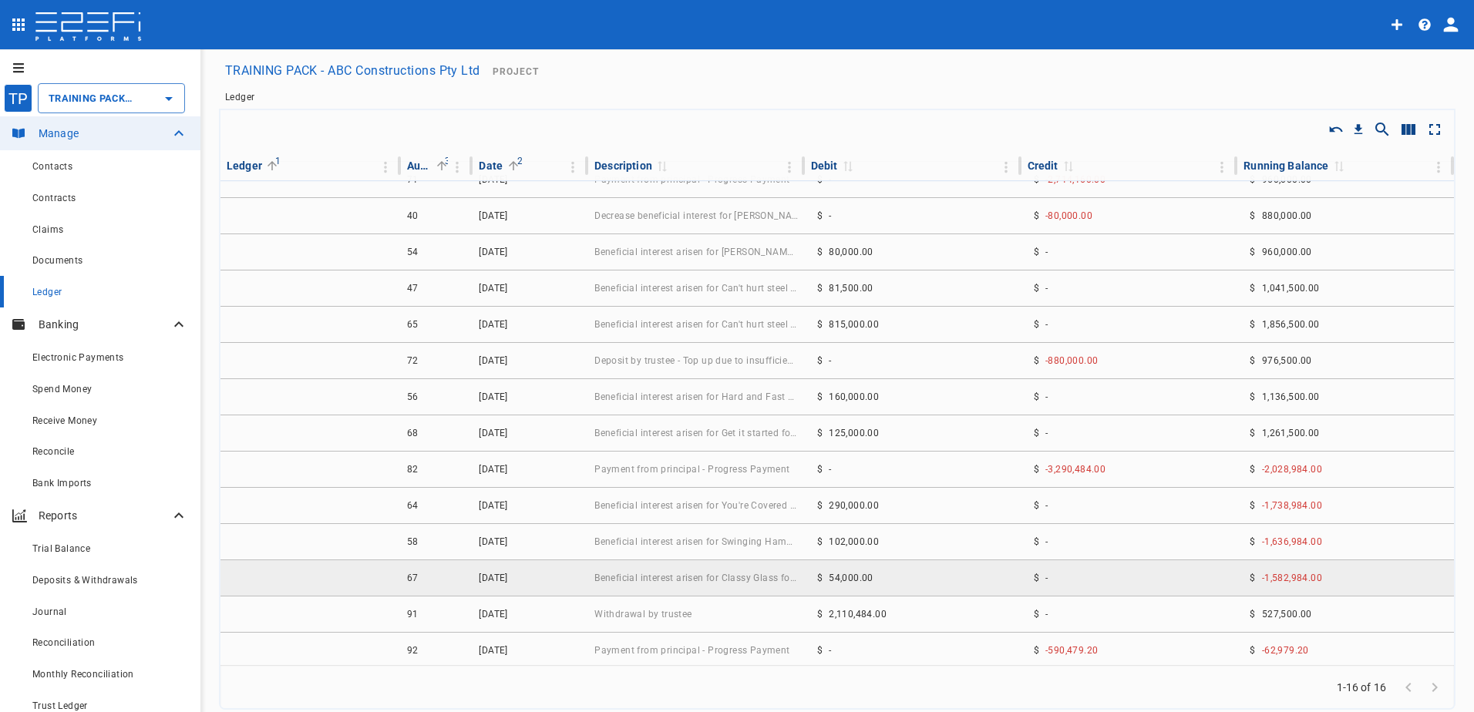
scroll to position [385, 0]
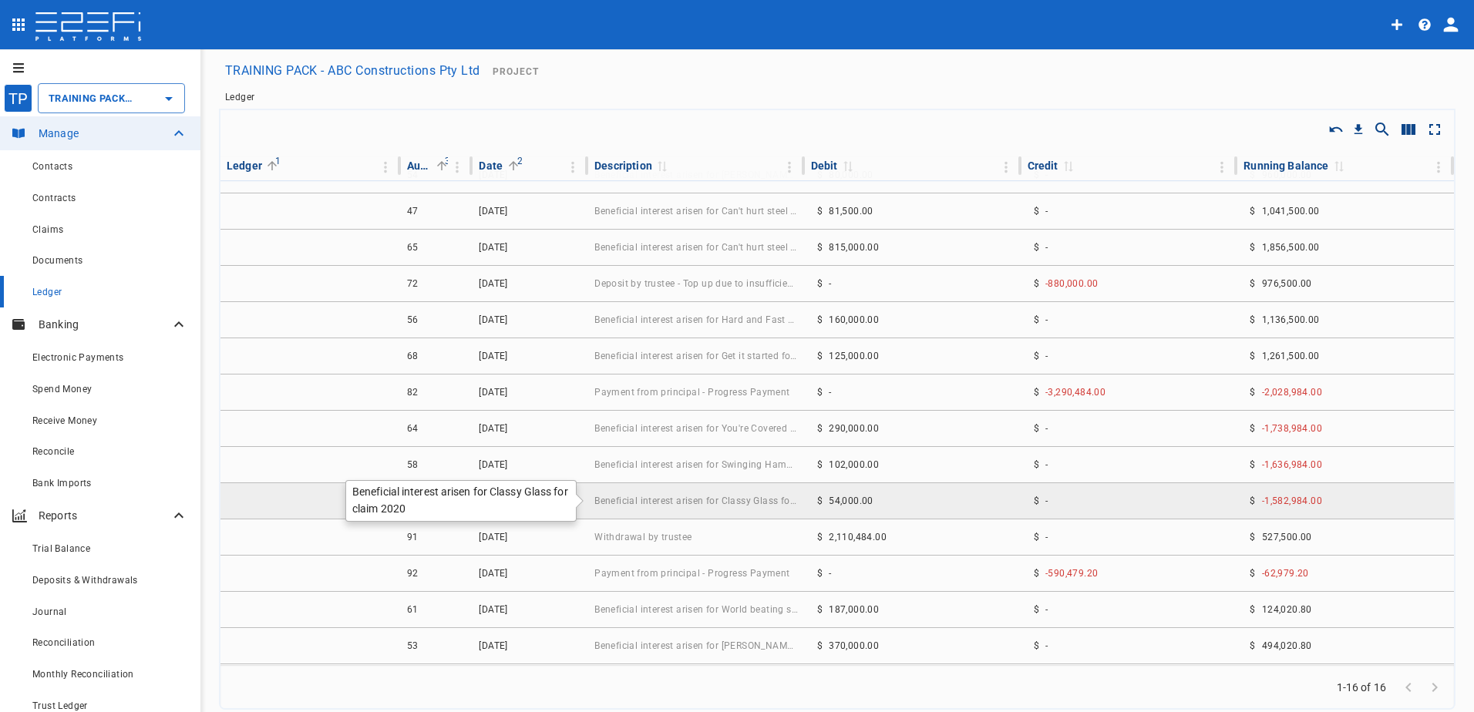
click at [652, 502] on span "Beneficial interest arisen for Classy Glass for claim 2020" at bounding box center [696, 501] width 204 height 11
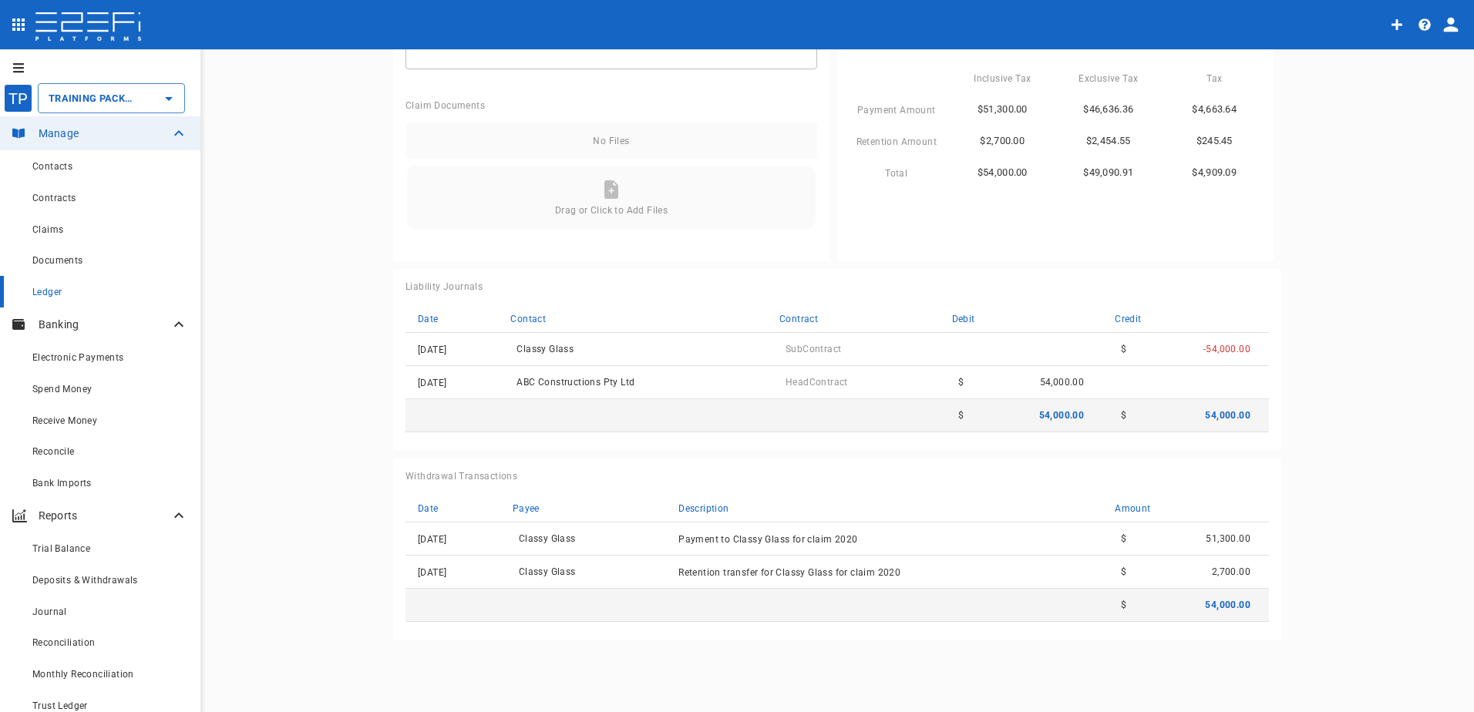
scroll to position [586, 0]
